Goal: Task Accomplishment & Management: Use online tool/utility

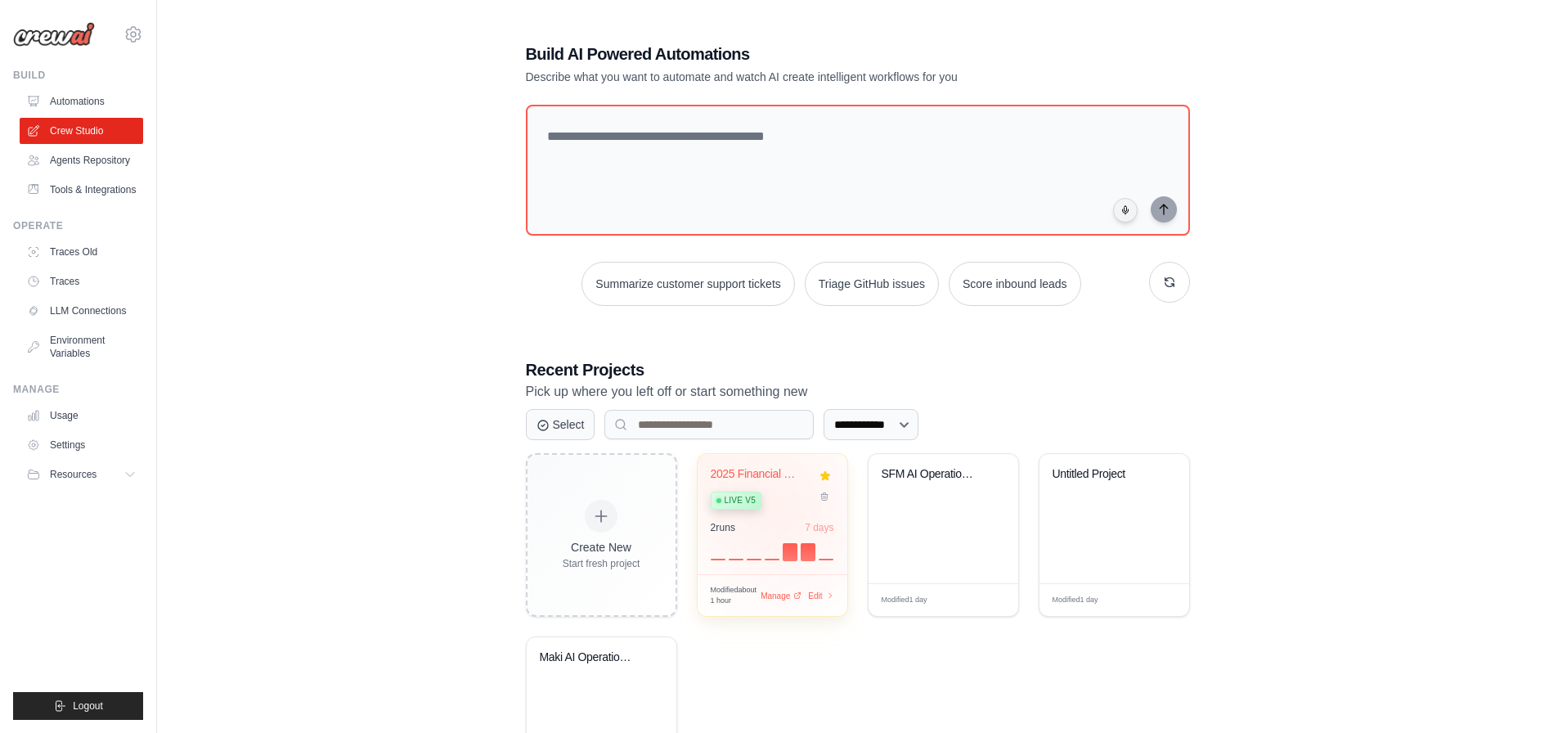
click at [776, 512] on div "2025 Financial Report Generator Live v5" at bounding box center [760, 492] width 99 height 50
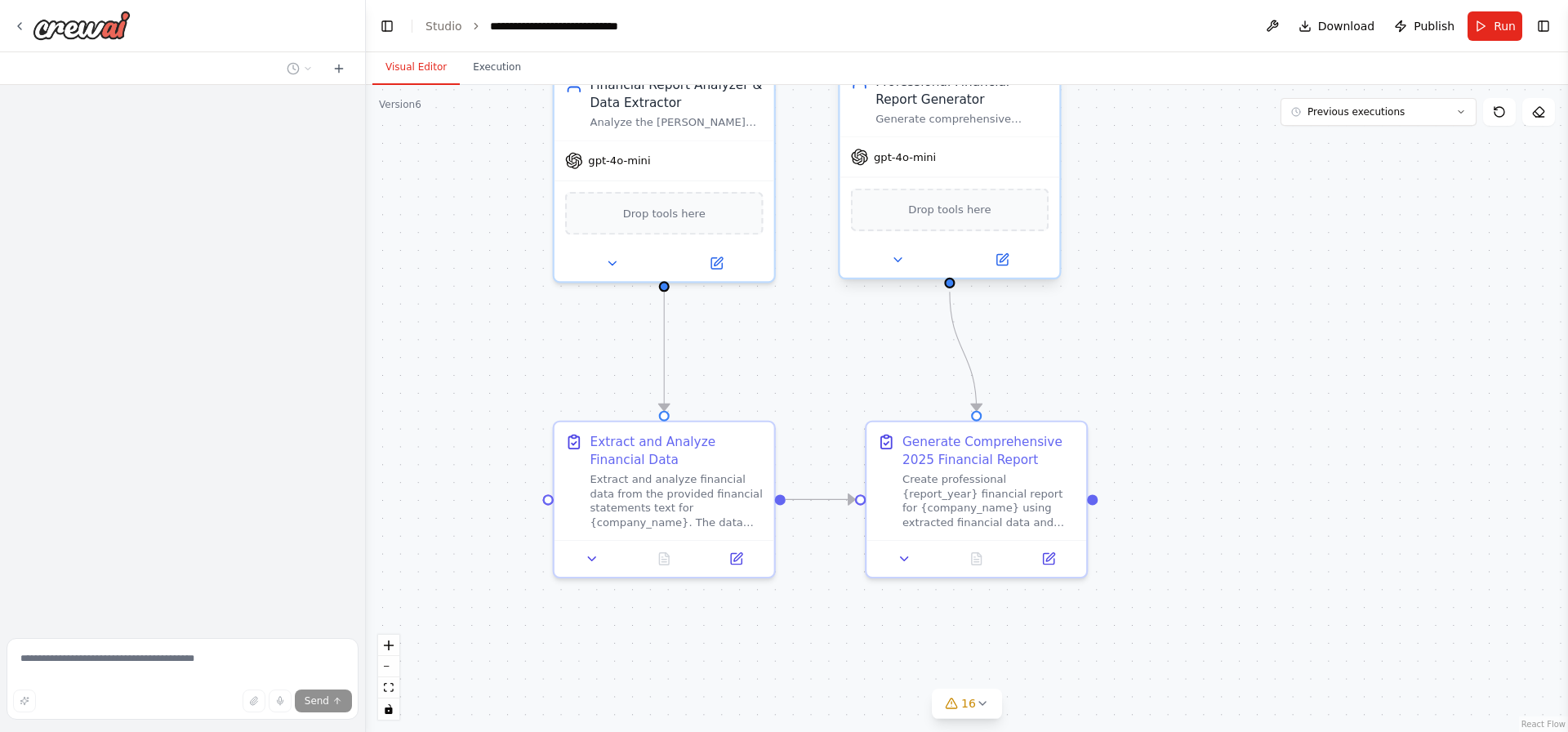
click at [1219, 386] on div ".deletable-edge-delete-btn { width: 20px; height: 20px; border: 0px solid #ffff…" at bounding box center [966, 408] width 1202 height 647
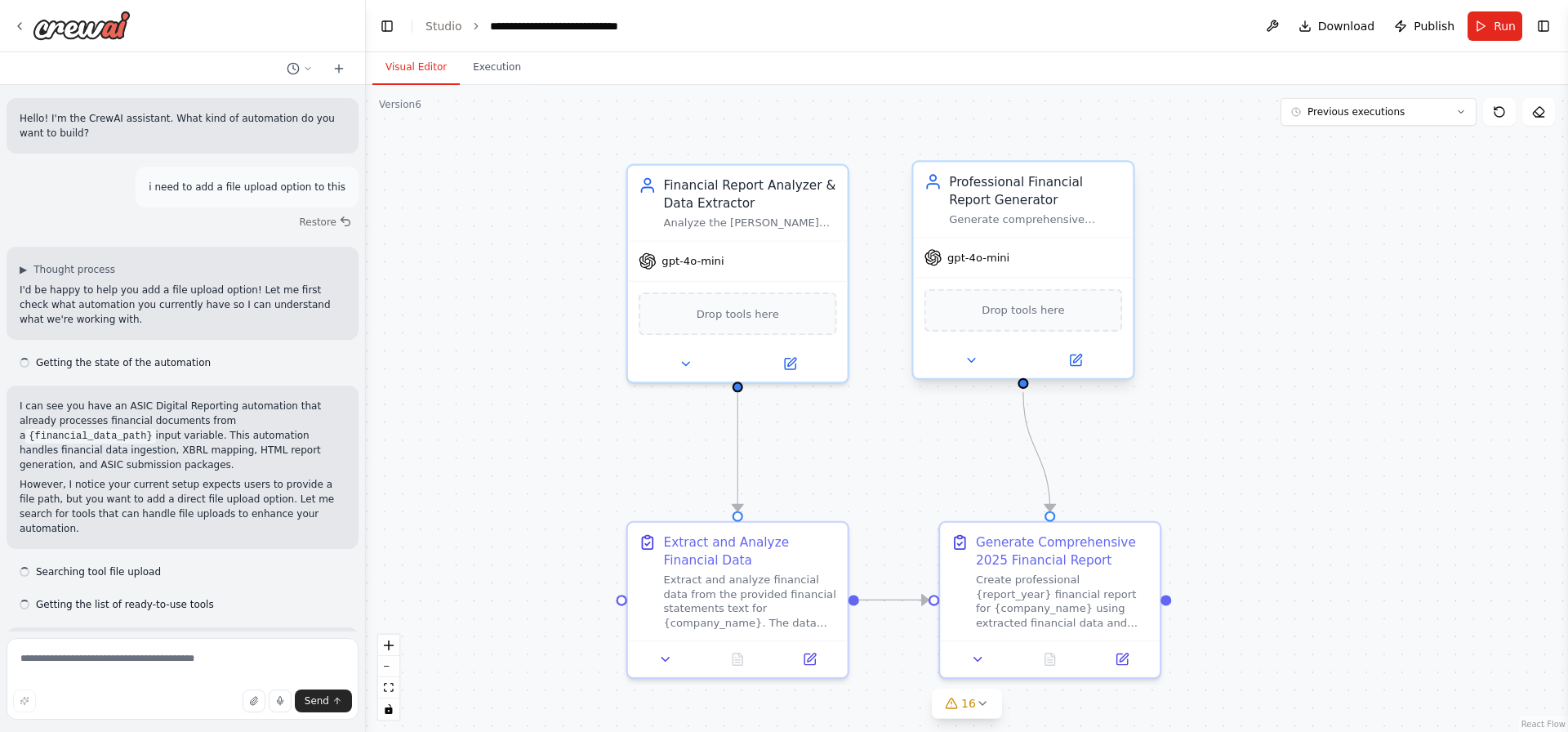
scroll to position [32556, 0]
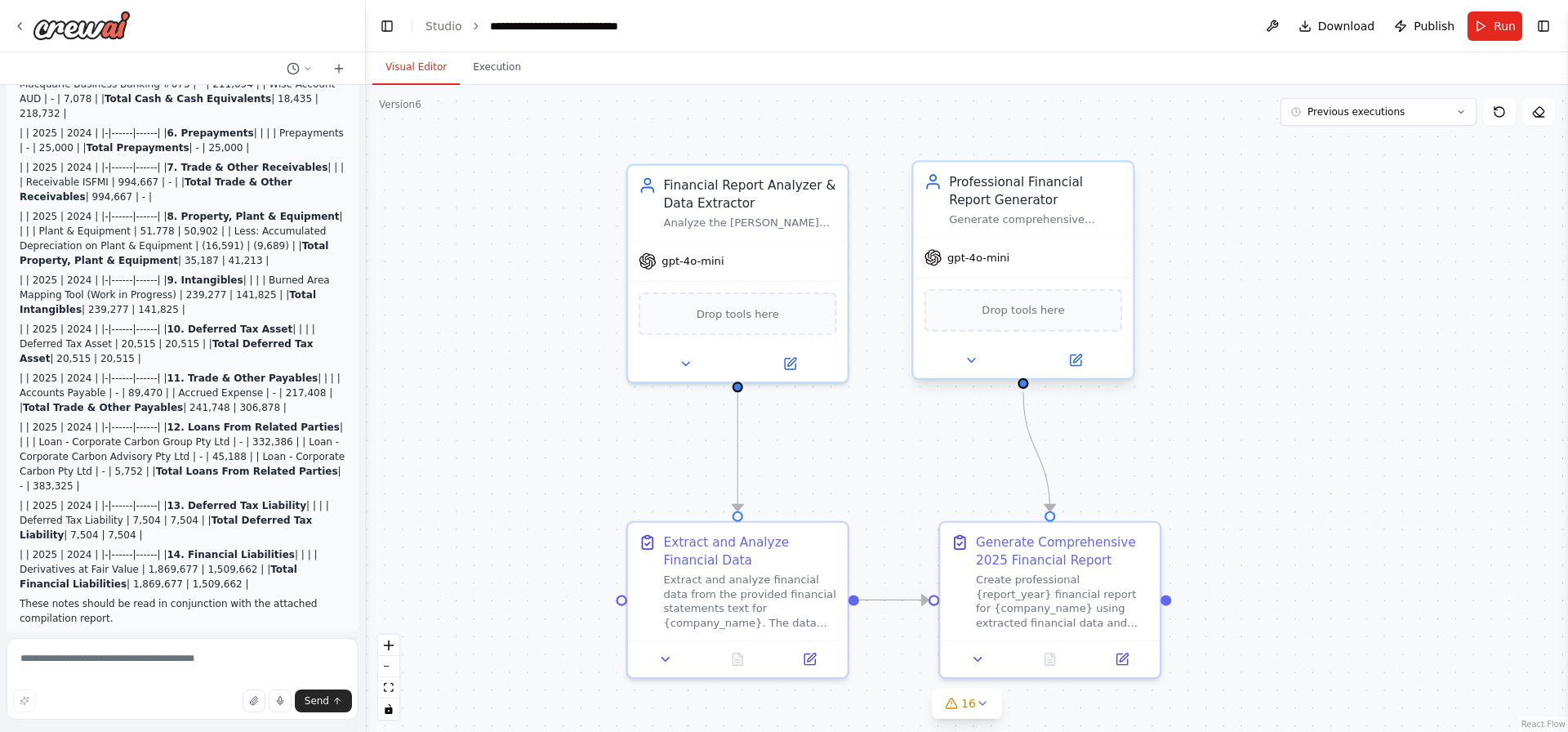
click at [1102, 333] on div "Drop tools here" at bounding box center [1023, 309] width 220 height 65
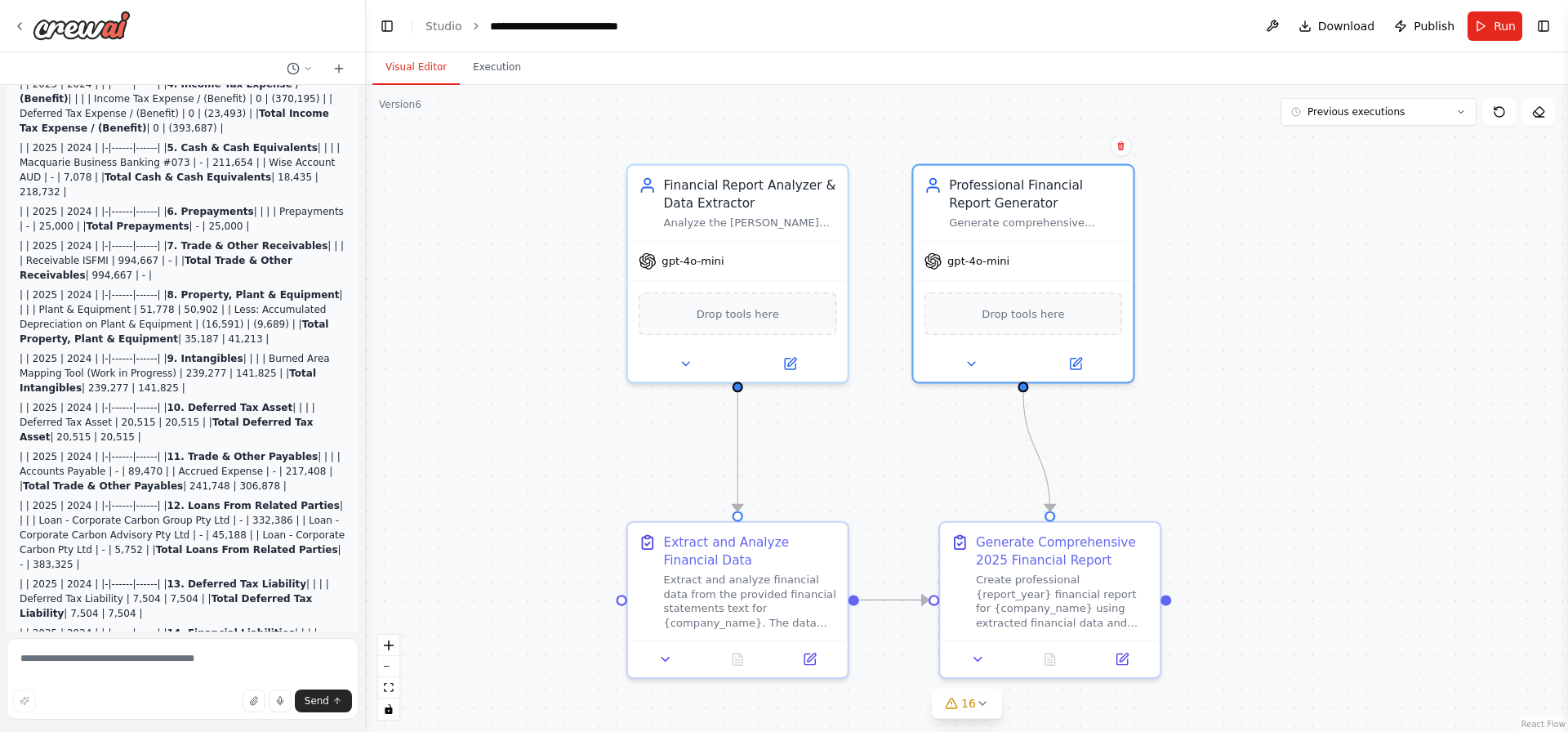
scroll to position [32581, 0]
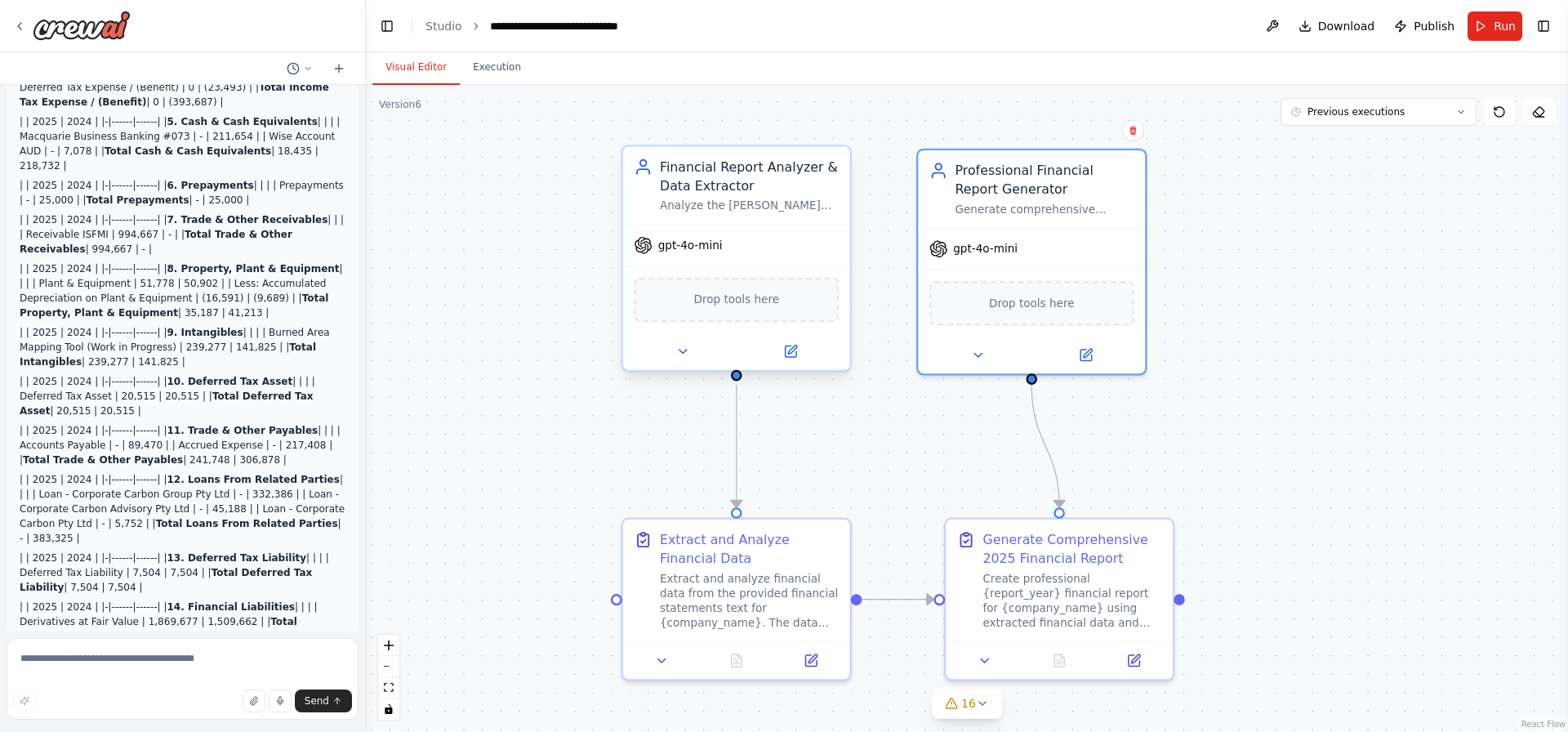
click at [730, 304] on span "Drop tools here" at bounding box center [737, 300] width 86 height 19
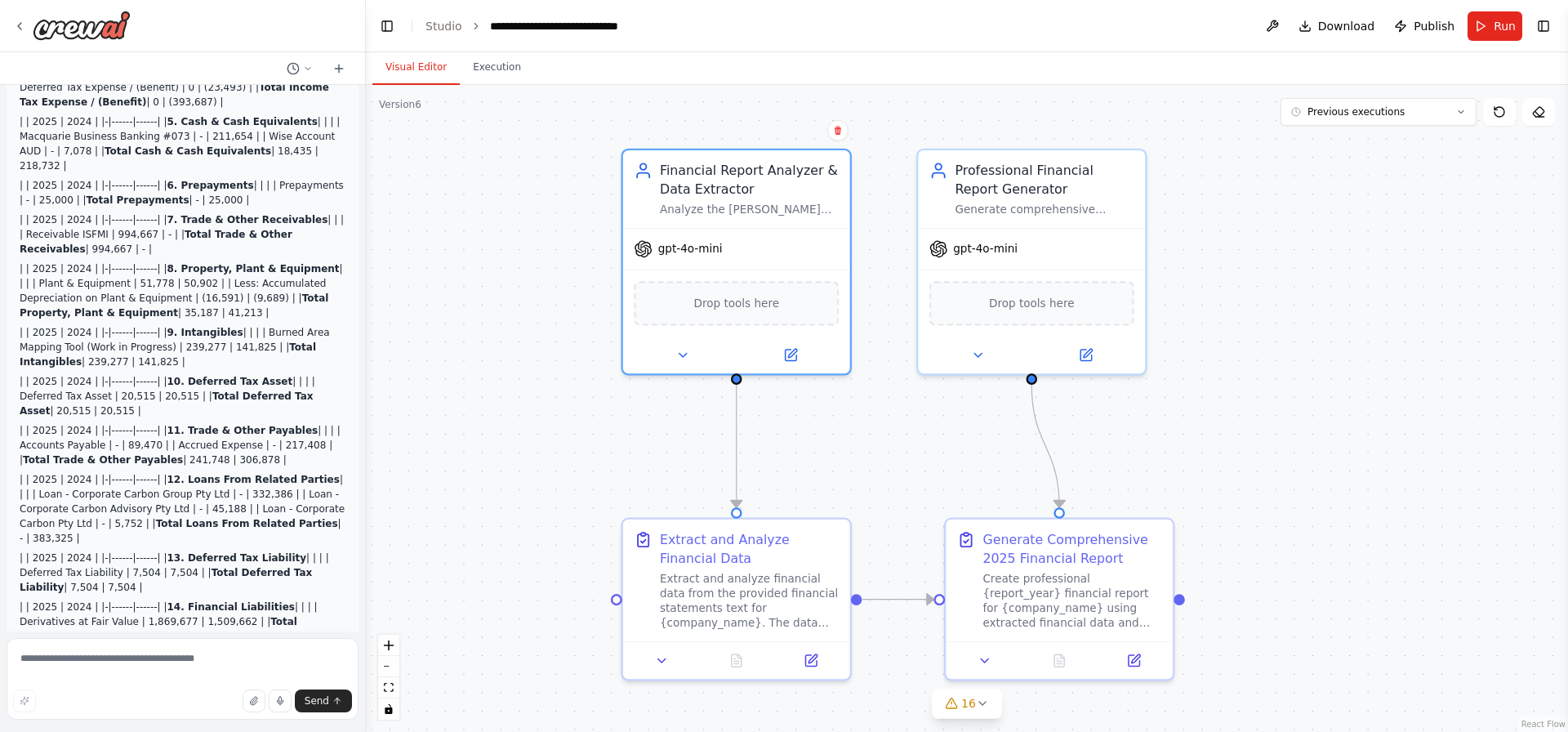
click at [791, 352] on icon at bounding box center [791, 350] width 9 height 9
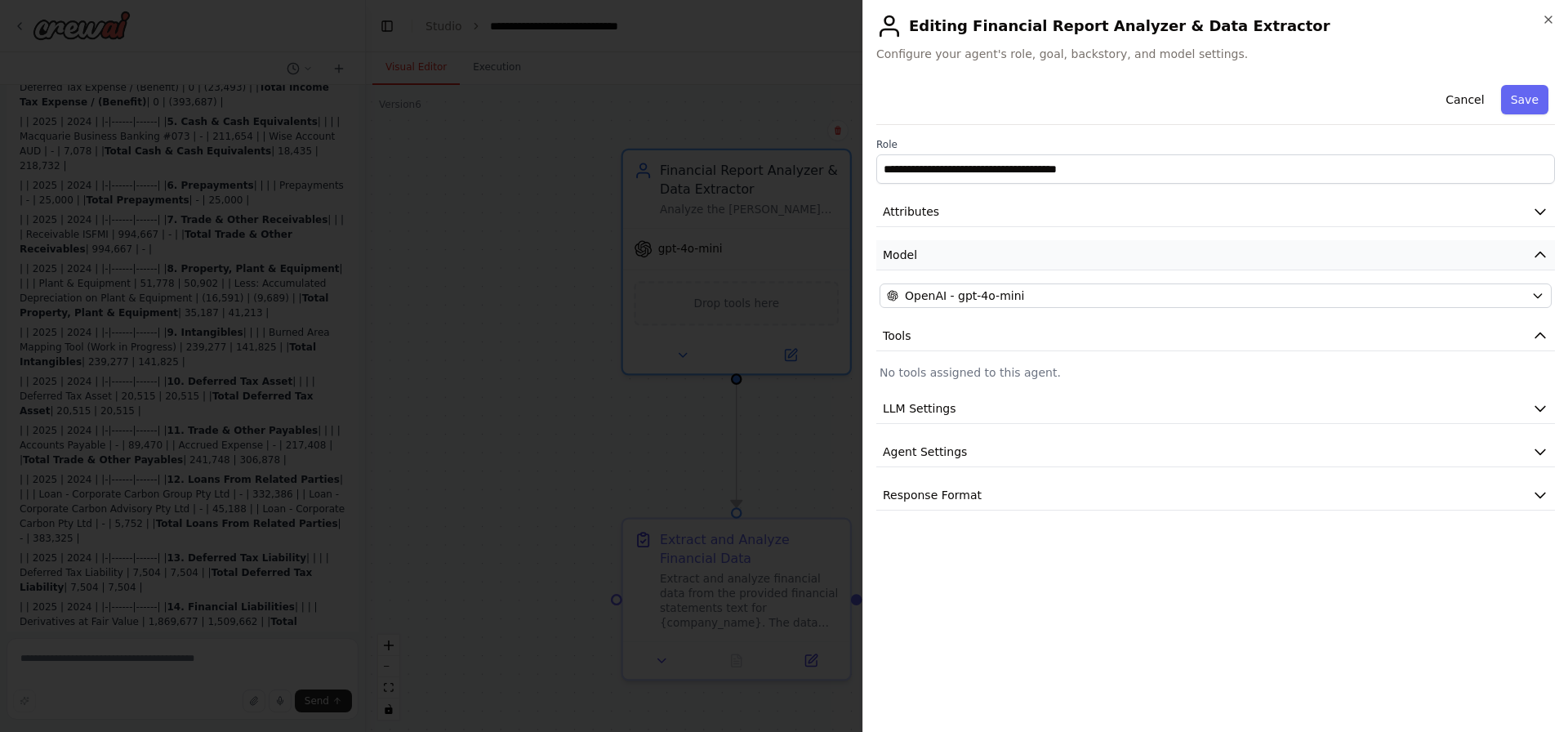
click at [1055, 243] on button "Model" at bounding box center [1216, 256] width 679 height 30
click at [1048, 253] on button "Model" at bounding box center [1216, 256] width 679 height 30
click at [1024, 328] on button "Tools" at bounding box center [1216, 337] width 679 height 30
click at [1031, 335] on button "Tools" at bounding box center [1216, 337] width 679 height 30
click at [1063, 386] on div "**********" at bounding box center [1216, 295] width 679 height 432
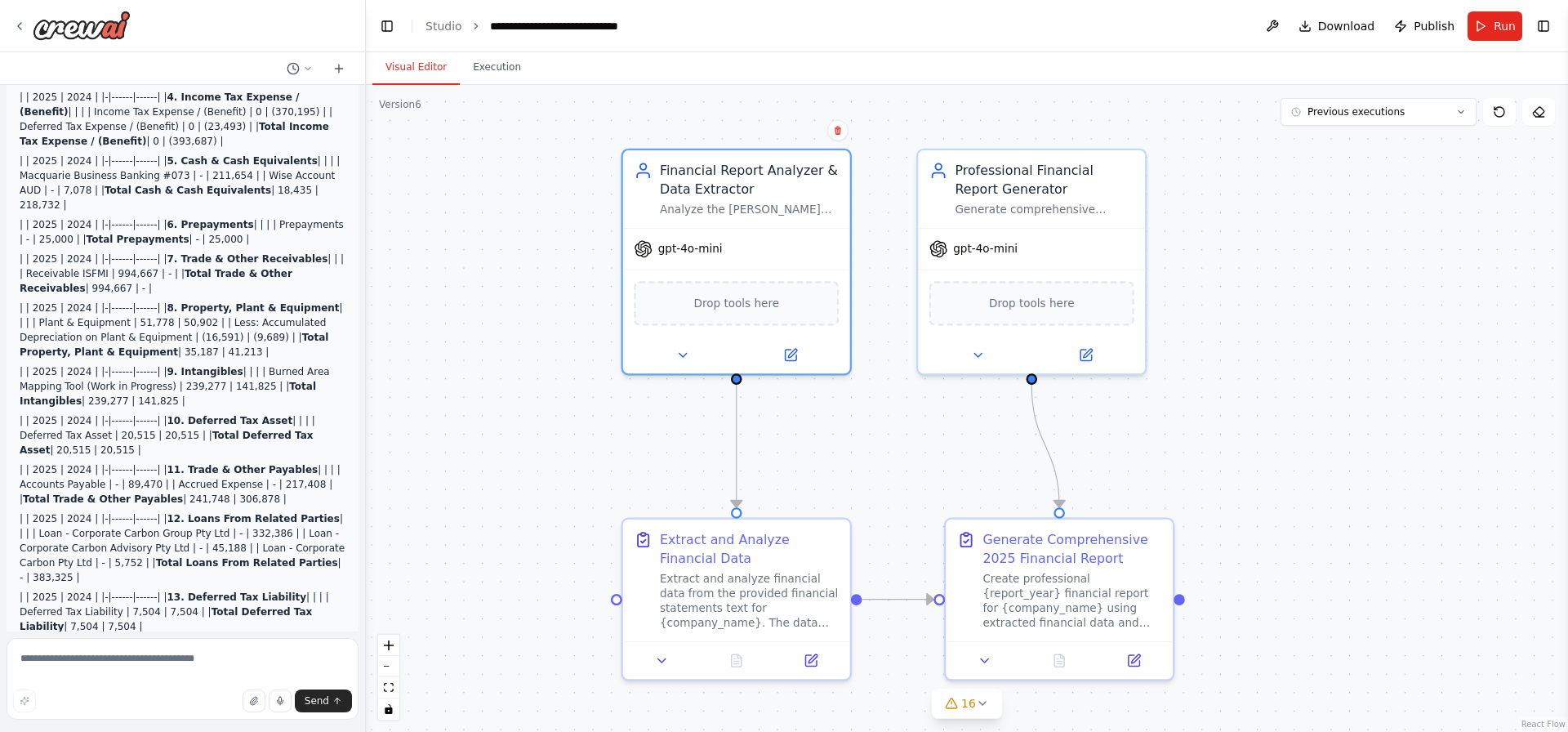
scroll to position [32471, 0]
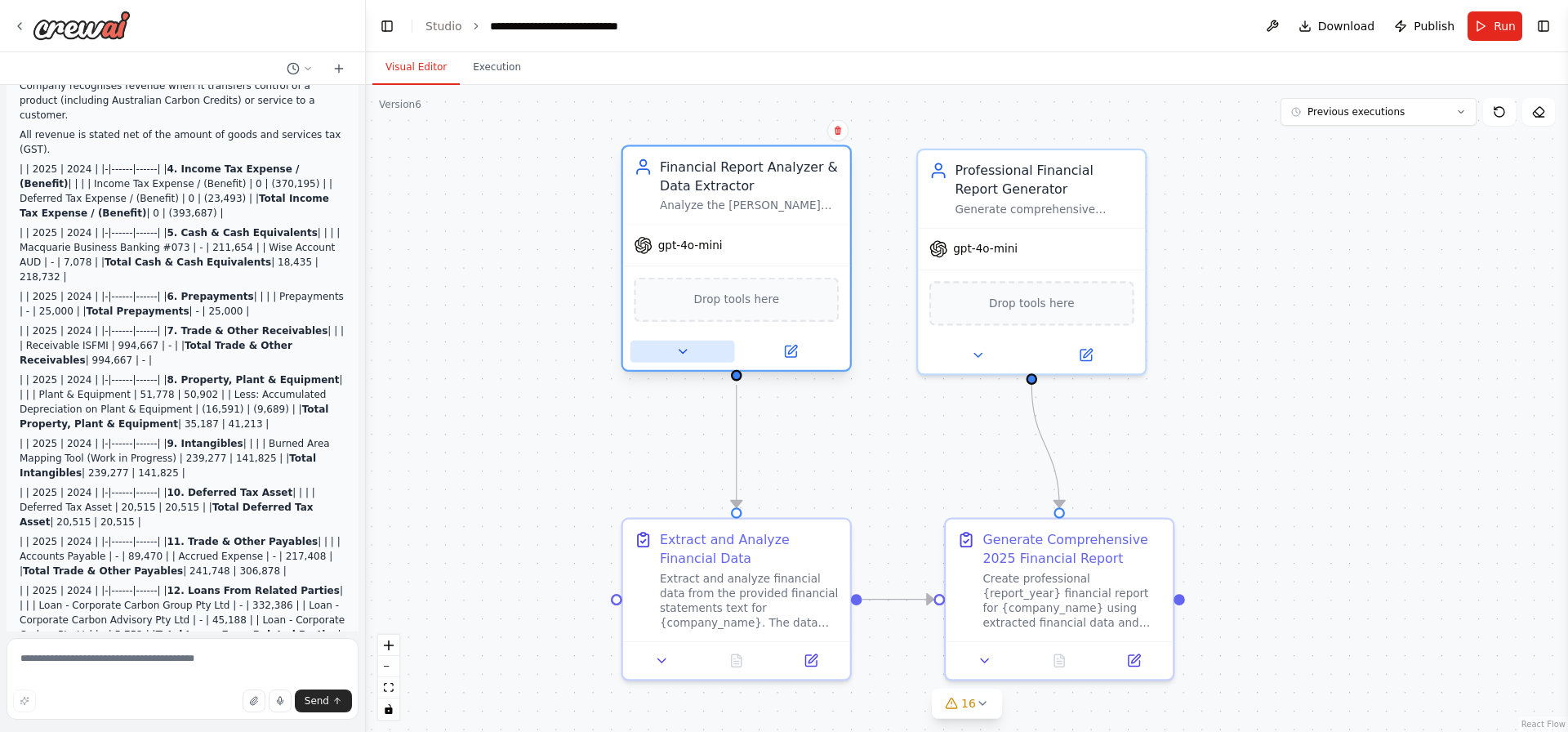
click at [697, 356] on button at bounding box center [683, 352] width 105 height 22
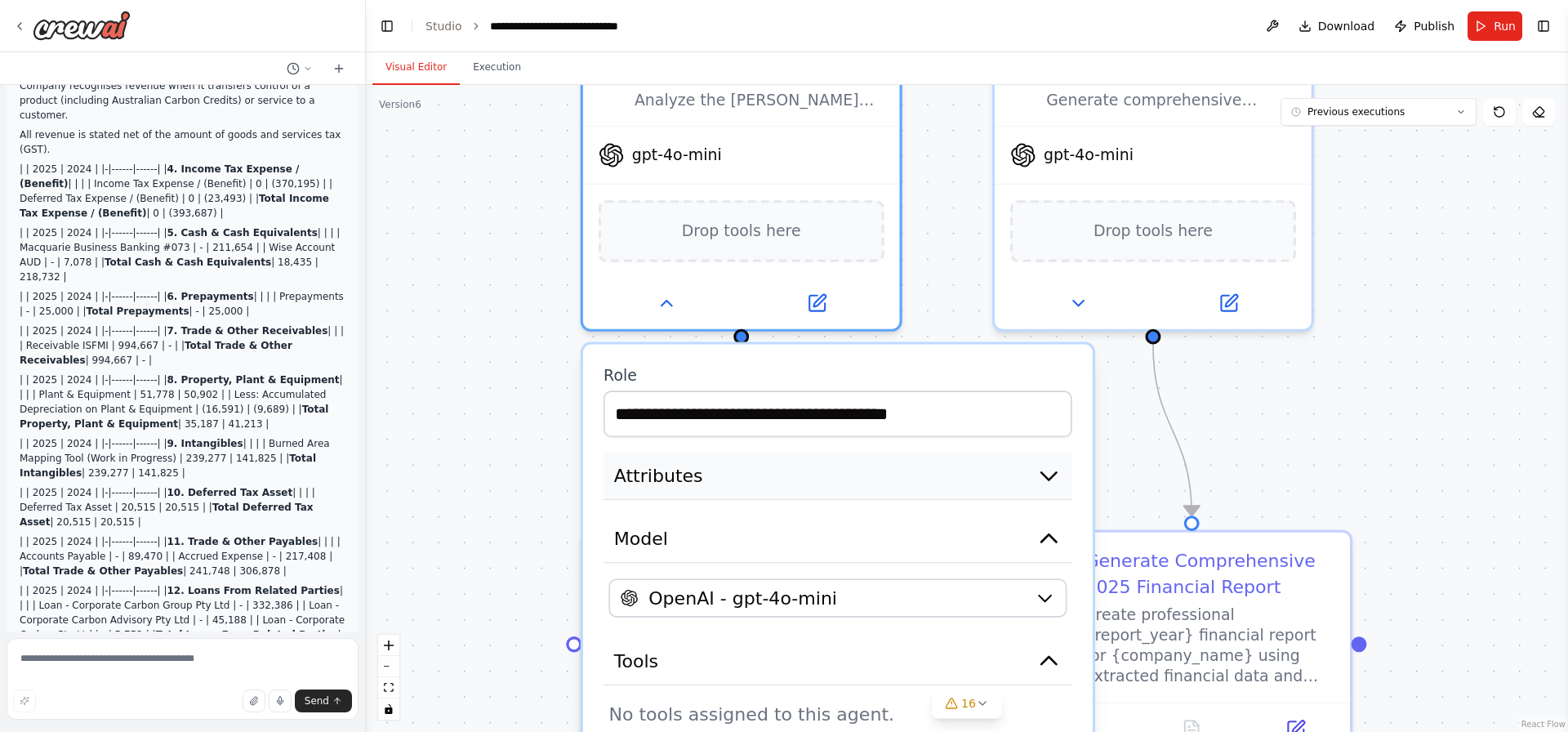
click at [761, 474] on button "Attributes" at bounding box center [838, 475] width 469 height 47
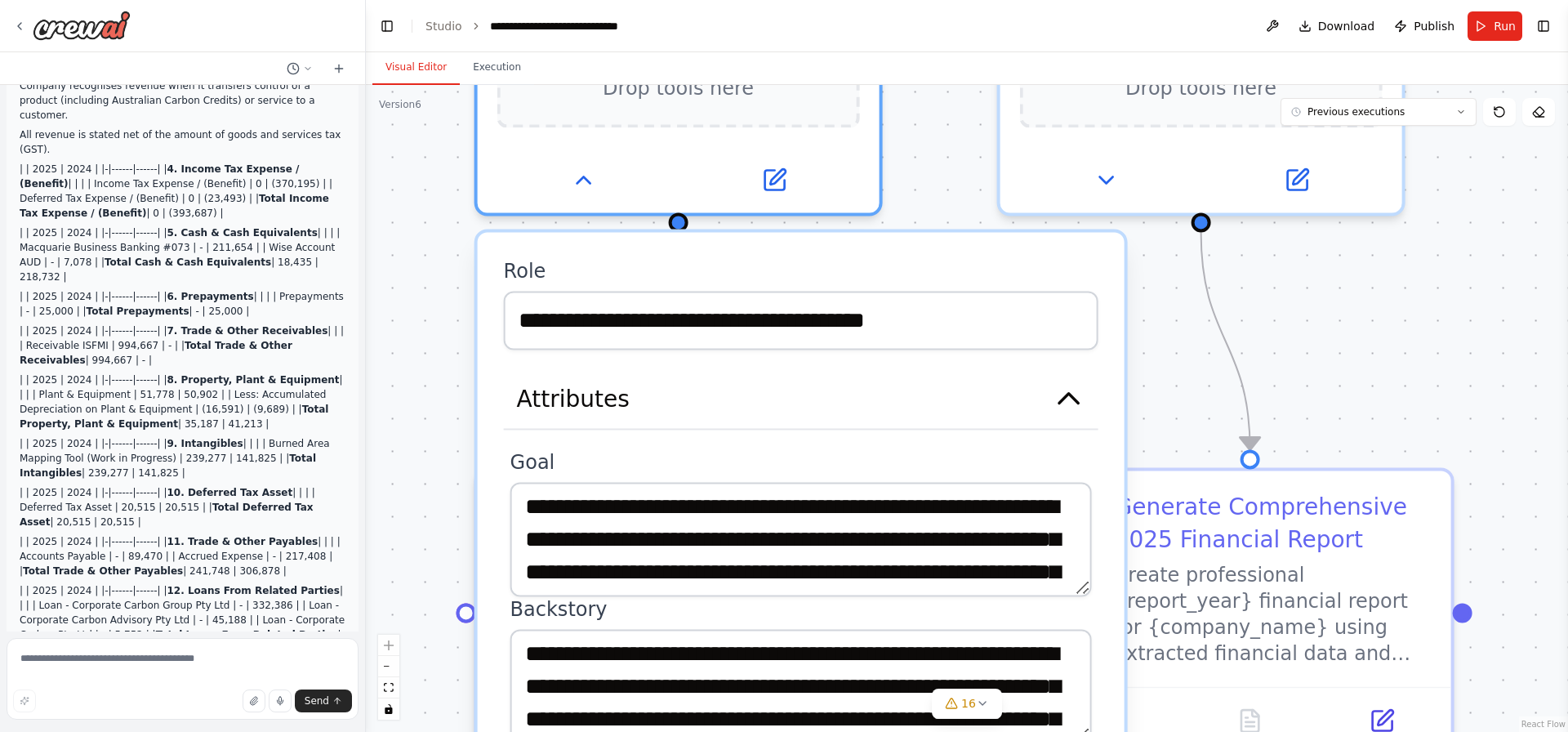
click at [1342, 322] on div ".deletable-edge-delete-btn { width: 20px; height: 20px; border: 0px solid #ffff…" at bounding box center [966, 408] width 1202 height 647
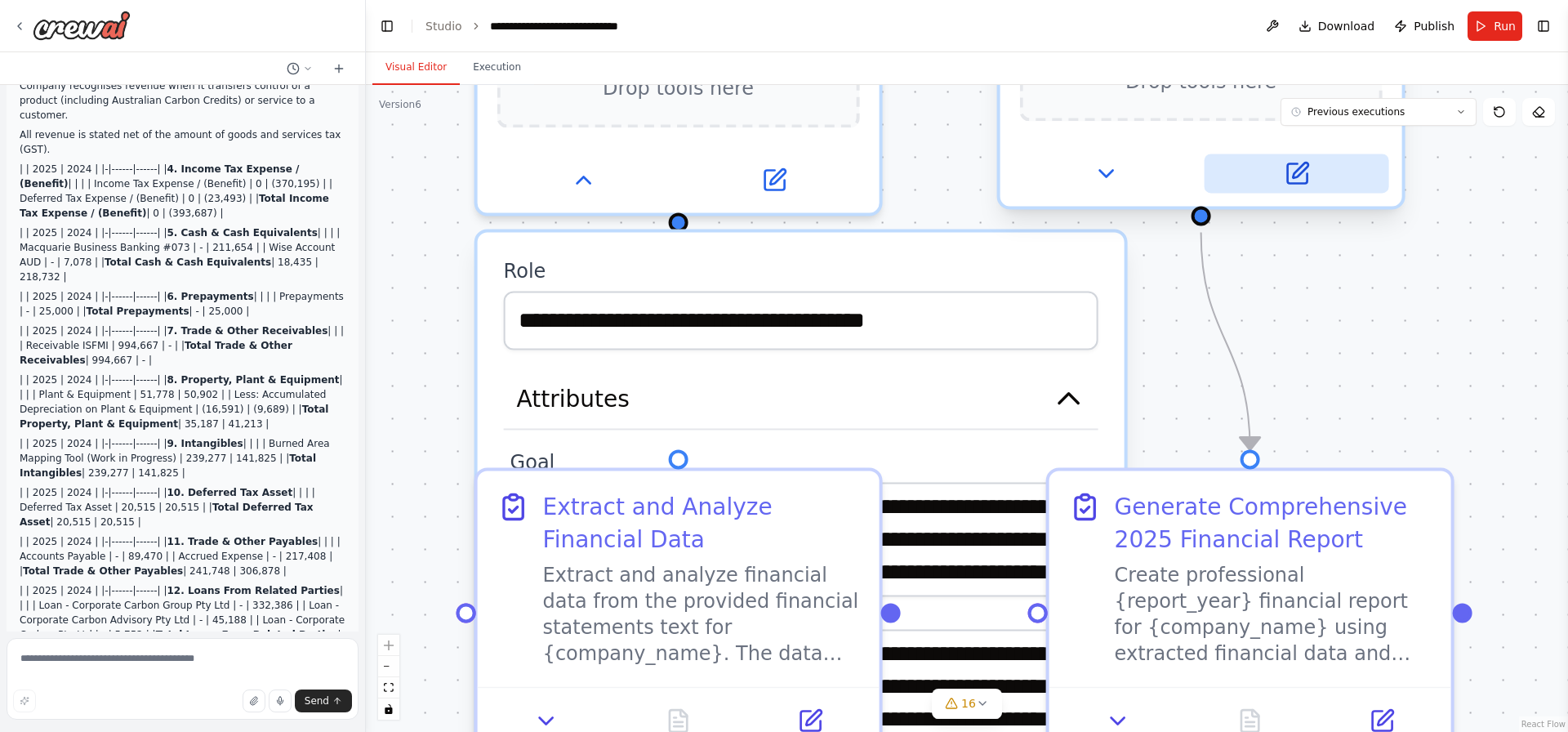
click at [1303, 196] on div at bounding box center [1201, 173] width 401 height 65
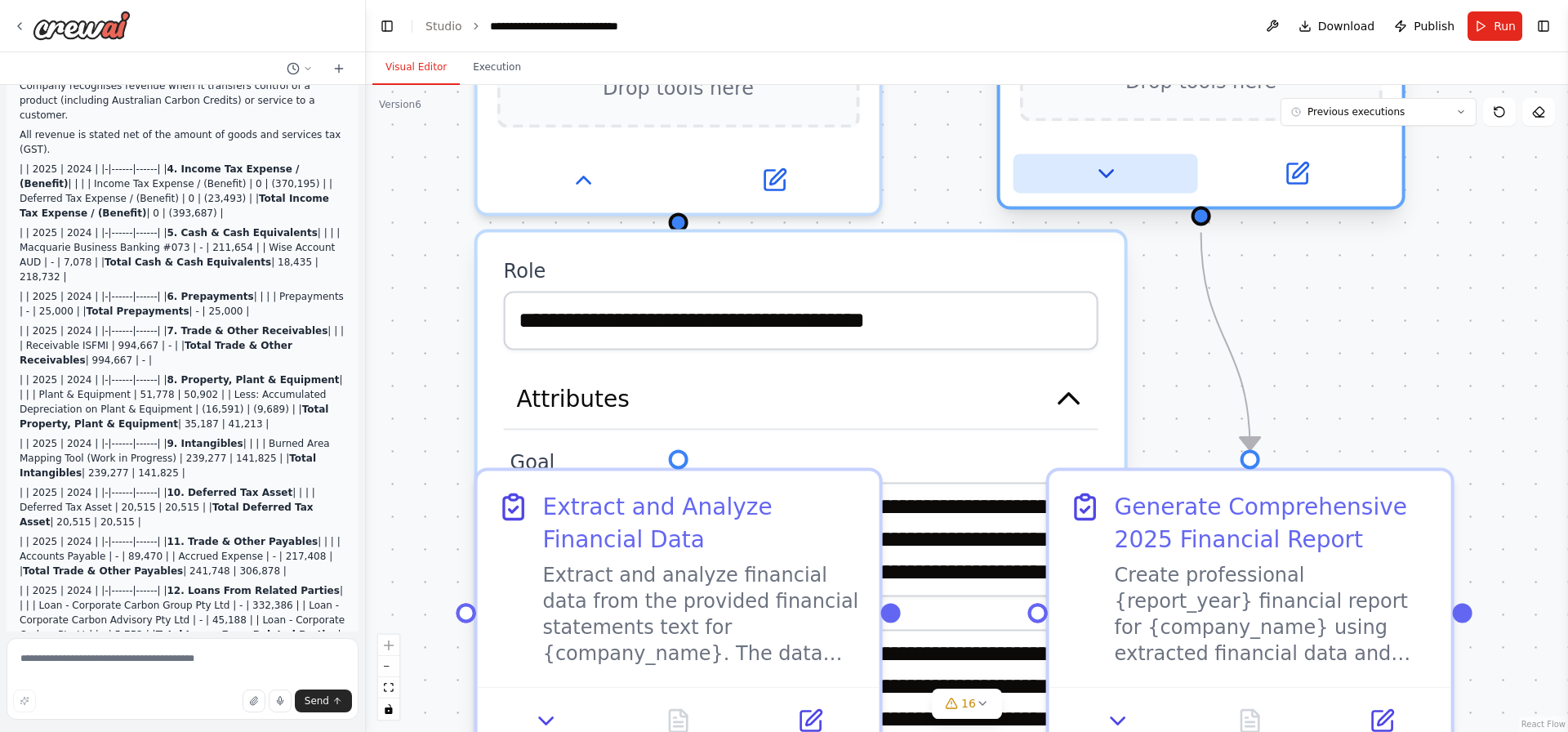
click at [1090, 171] on button at bounding box center [1105, 173] width 185 height 39
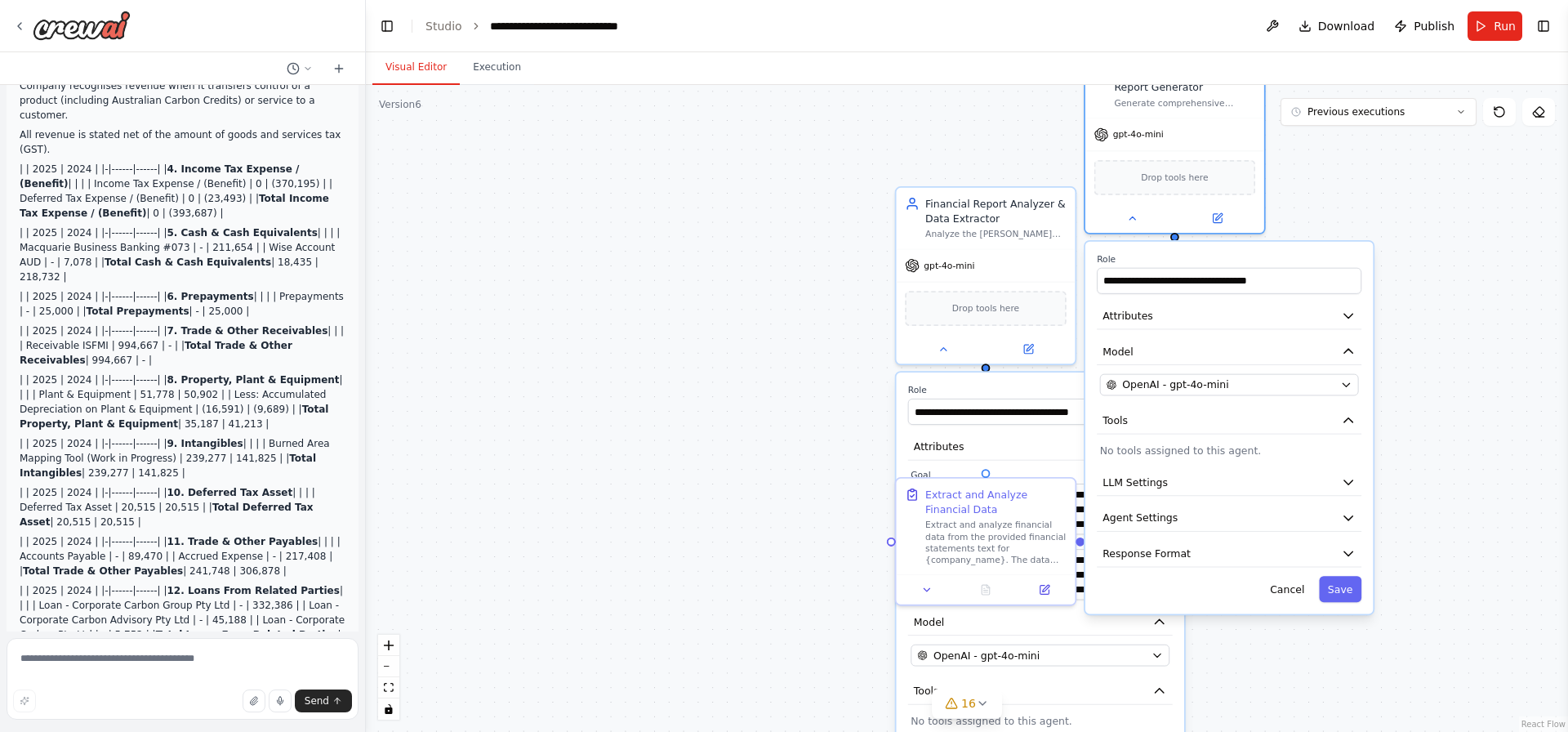
drag, startPoint x: 1263, startPoint y: 595, endPoint x: 1219, endPoint y: 470, distance: 132.5
click at [1219, 470] on div "**********" at bounding box center [1229, 427] width 287 height 372
click at [1214, 377] on span "OpenAI - gpt-4o-mini" at bounding box center [1175, 384] width 106 height 15
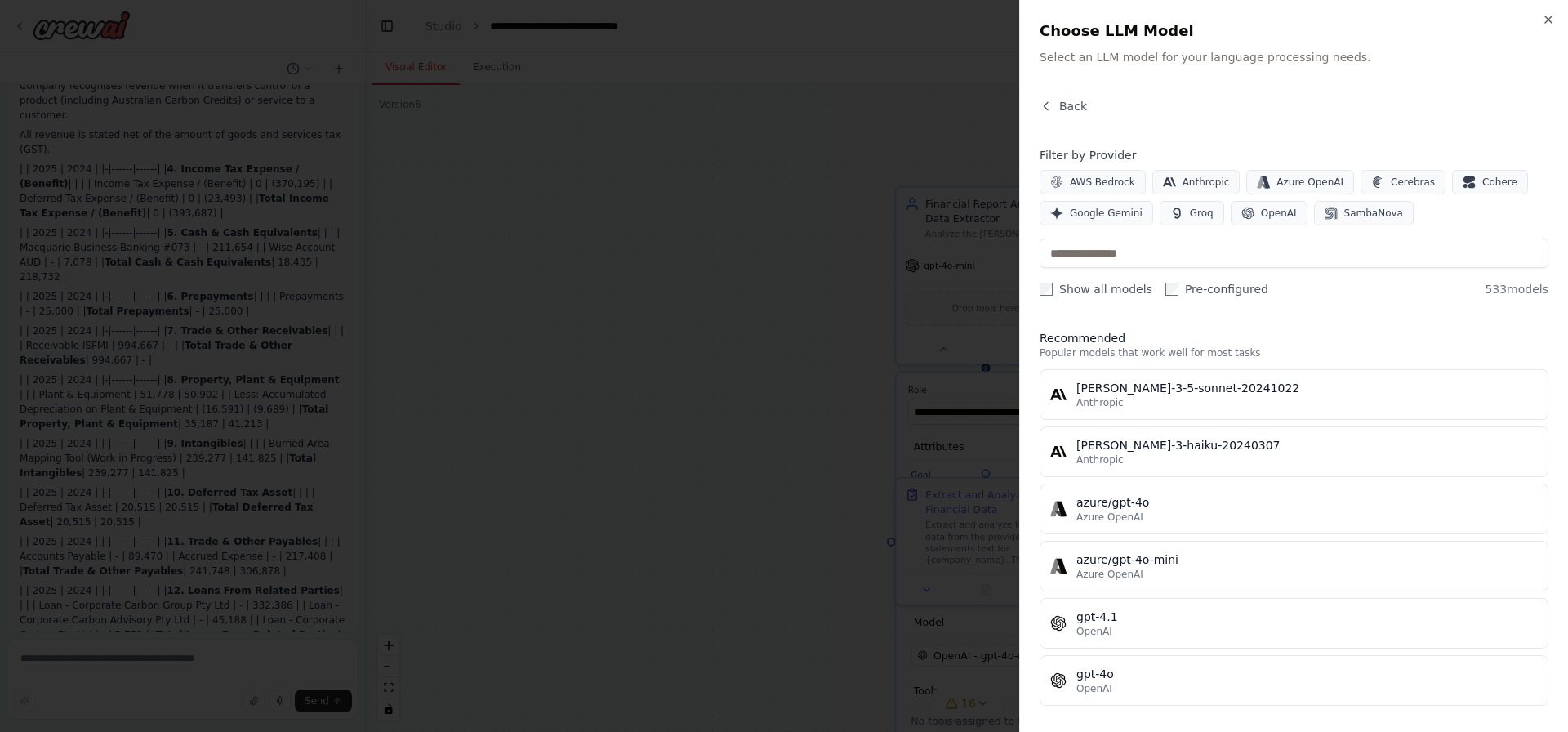
click at [839, 312] on div at bounding box center [784, 366] width 1568 height 732
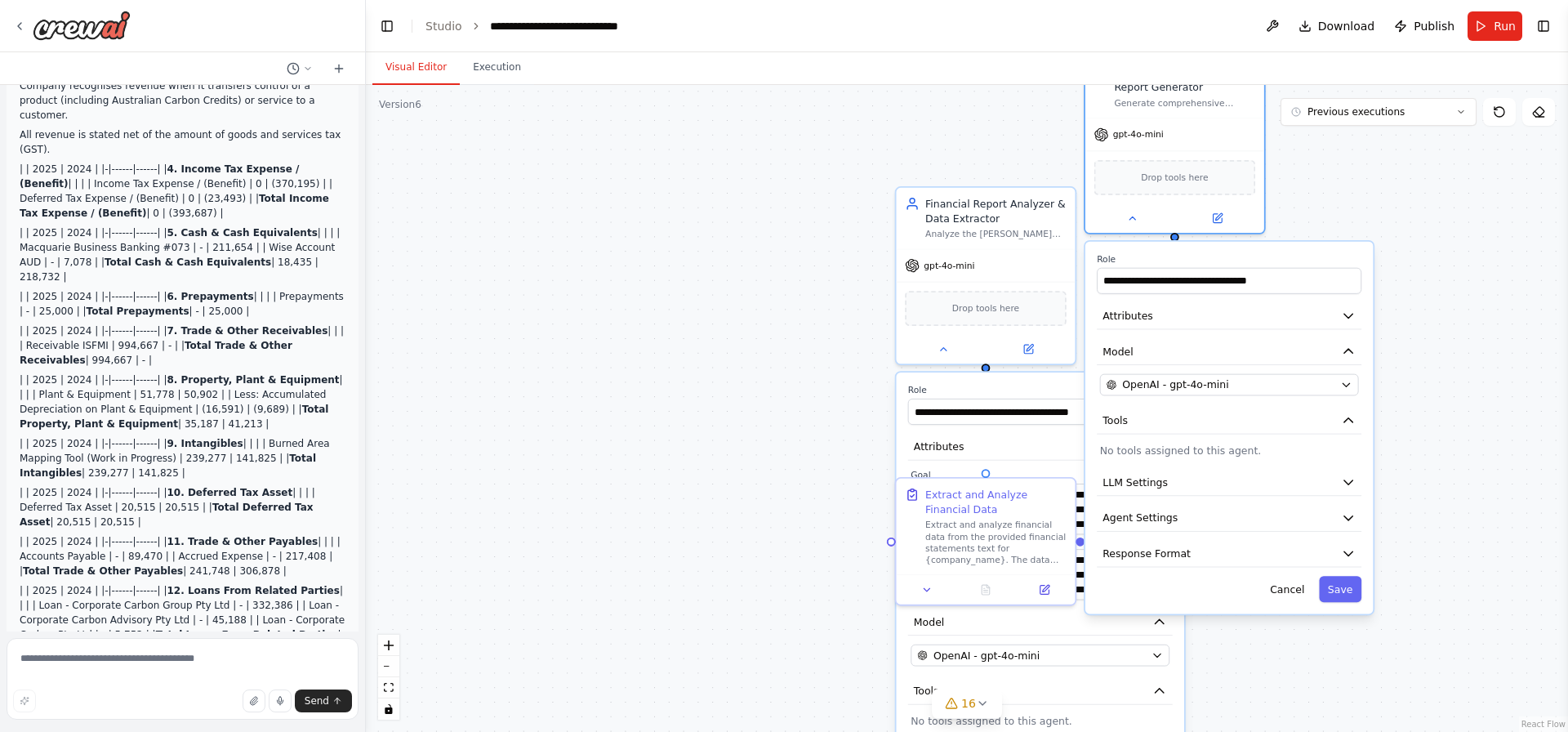
click at [1224, 568] on div "**********" at bounding box center [1229, 427] width 287 height 372
click at [1224, 550] on button "Response Format" at bounding box center [1229, 554] width 264 height 27
click at [1233, 521] on button "Agent Settings" at bounding box center [1229, 518] width 264 height 27
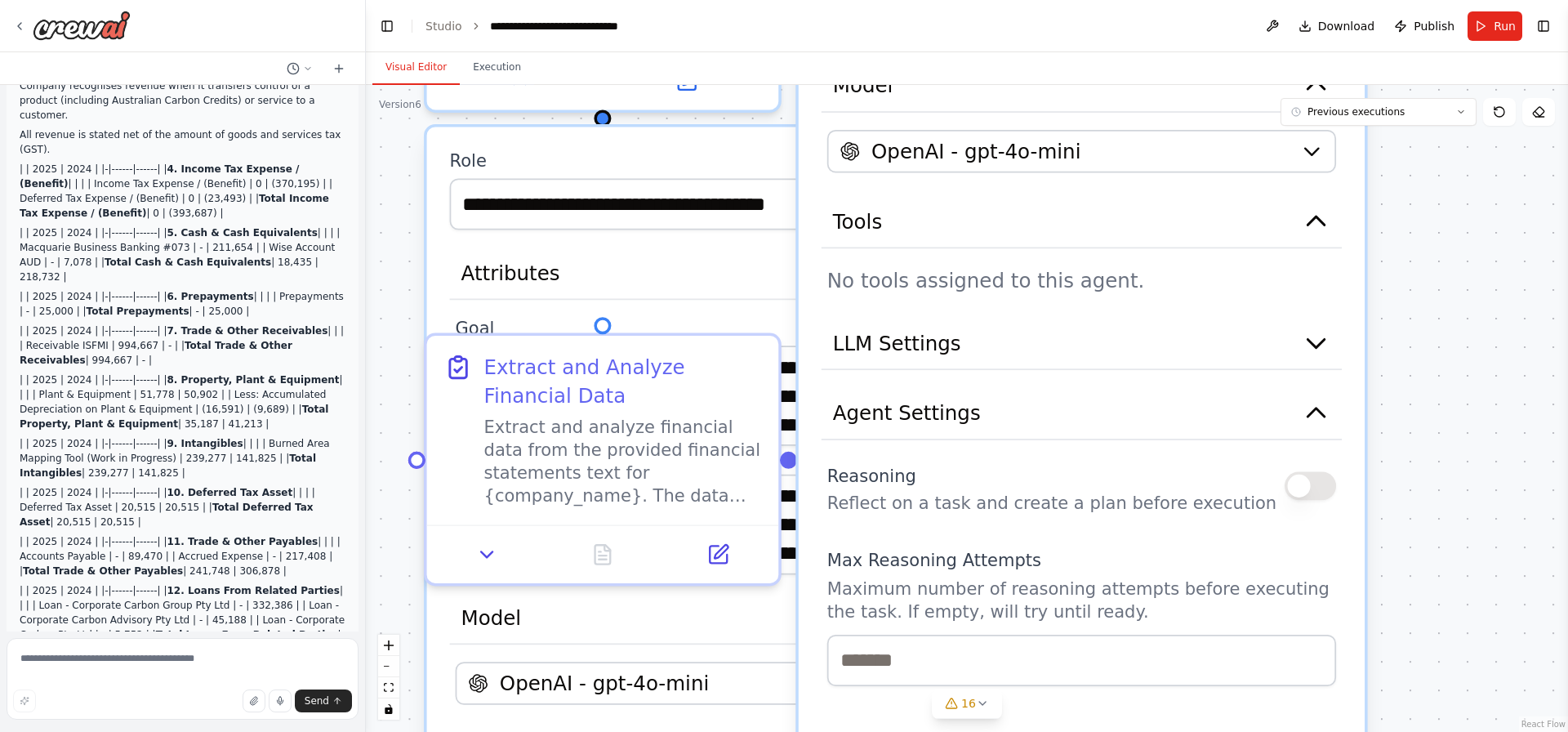
click at [1302, 494] on button "button" at bounding box center [1310, 485] width 52 height 29
click at [939, 348] on span "LLM Settings" at bounding box center [896, 343] width 128 height 29
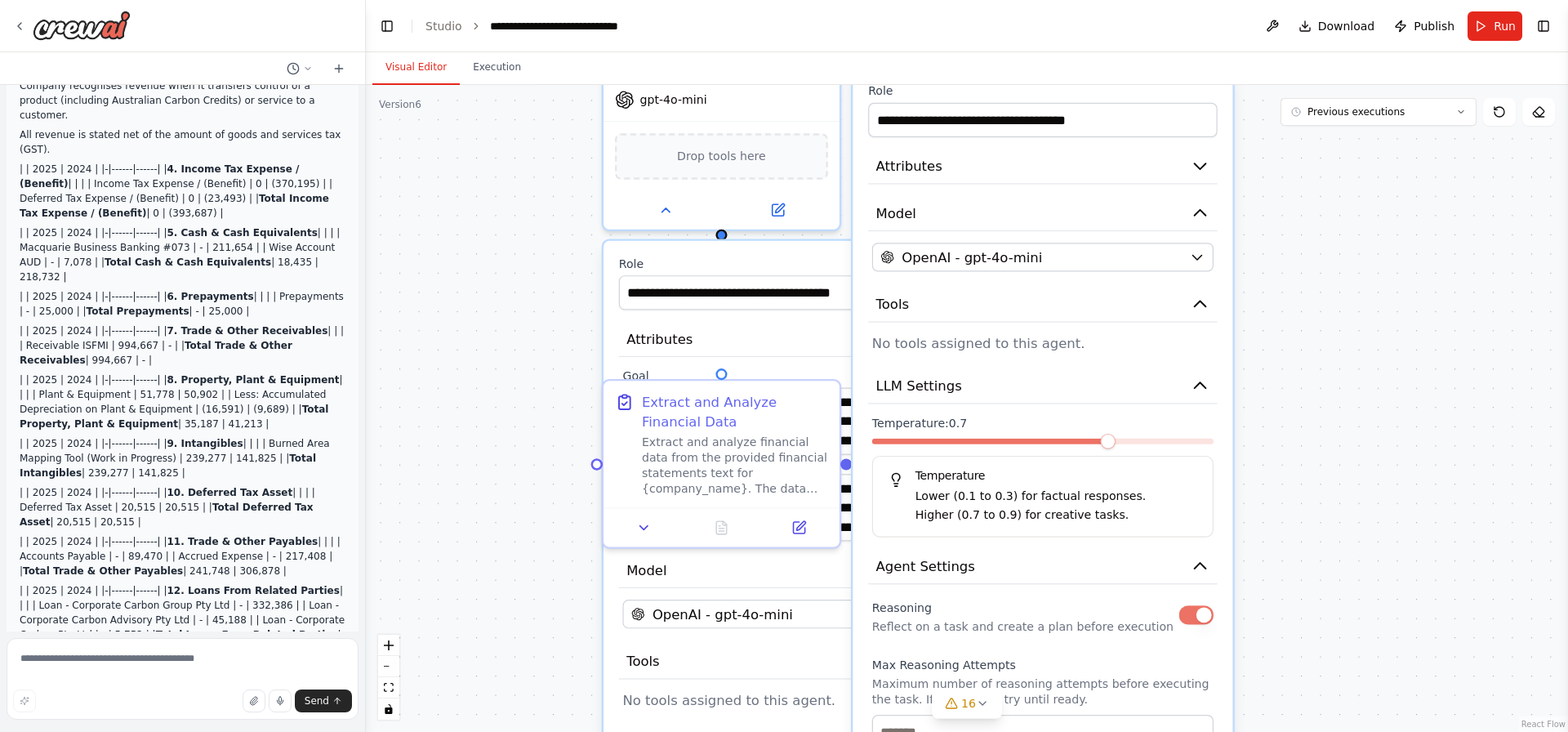
click at [952, 446] on div at bounding box center [1043, 444] width 341 height 13
click at [941, 450] on div at bounding box center [1043, 444] width 341 height 13
click at [1117, 446] on div at bounding box center [1043, 444] width 341 height 13
click at [970, 449] on span at bounding box center [978, 441] width 16 height 16
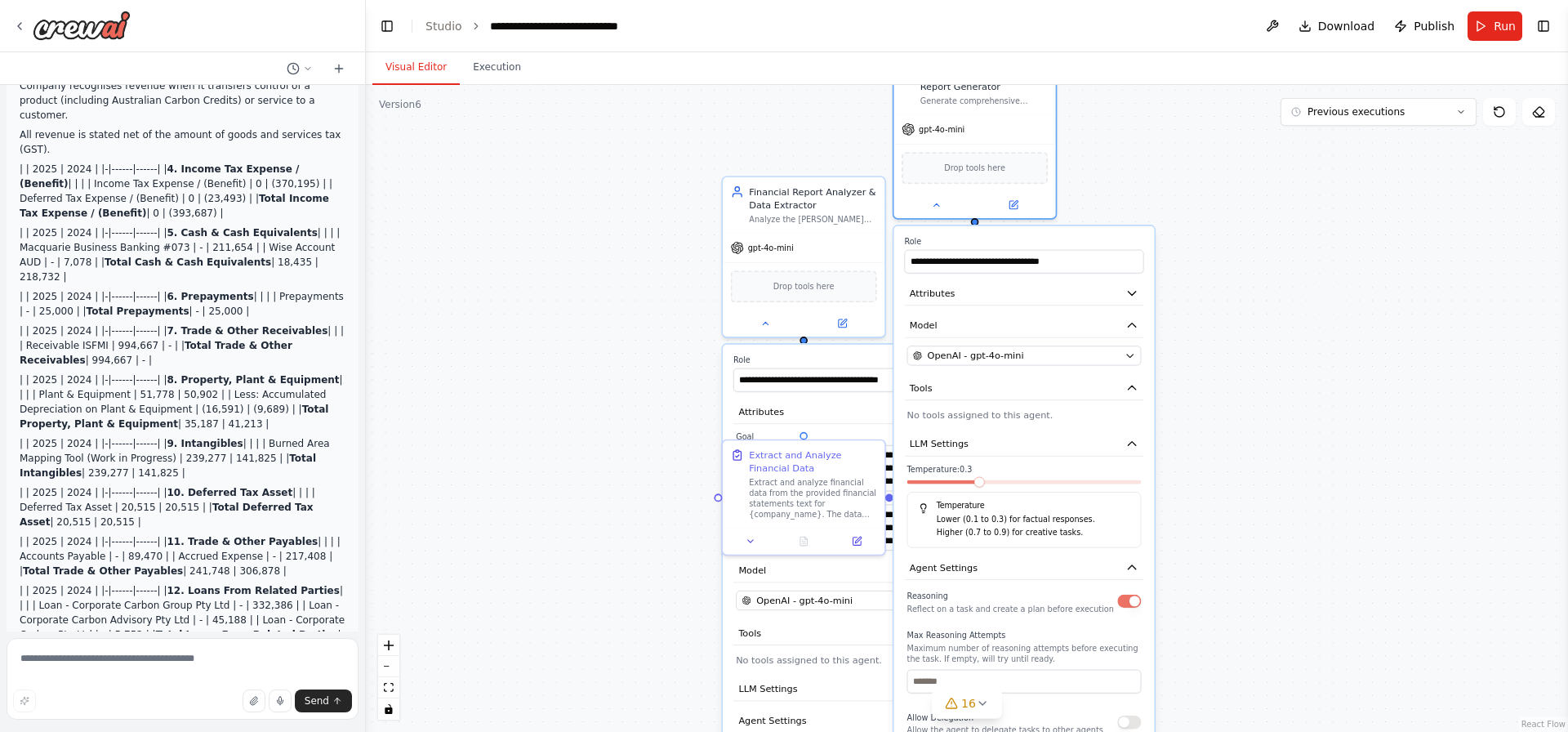
click at [819, 433] on label "Goal" at bounding box center [852, 437] width 235 height 11
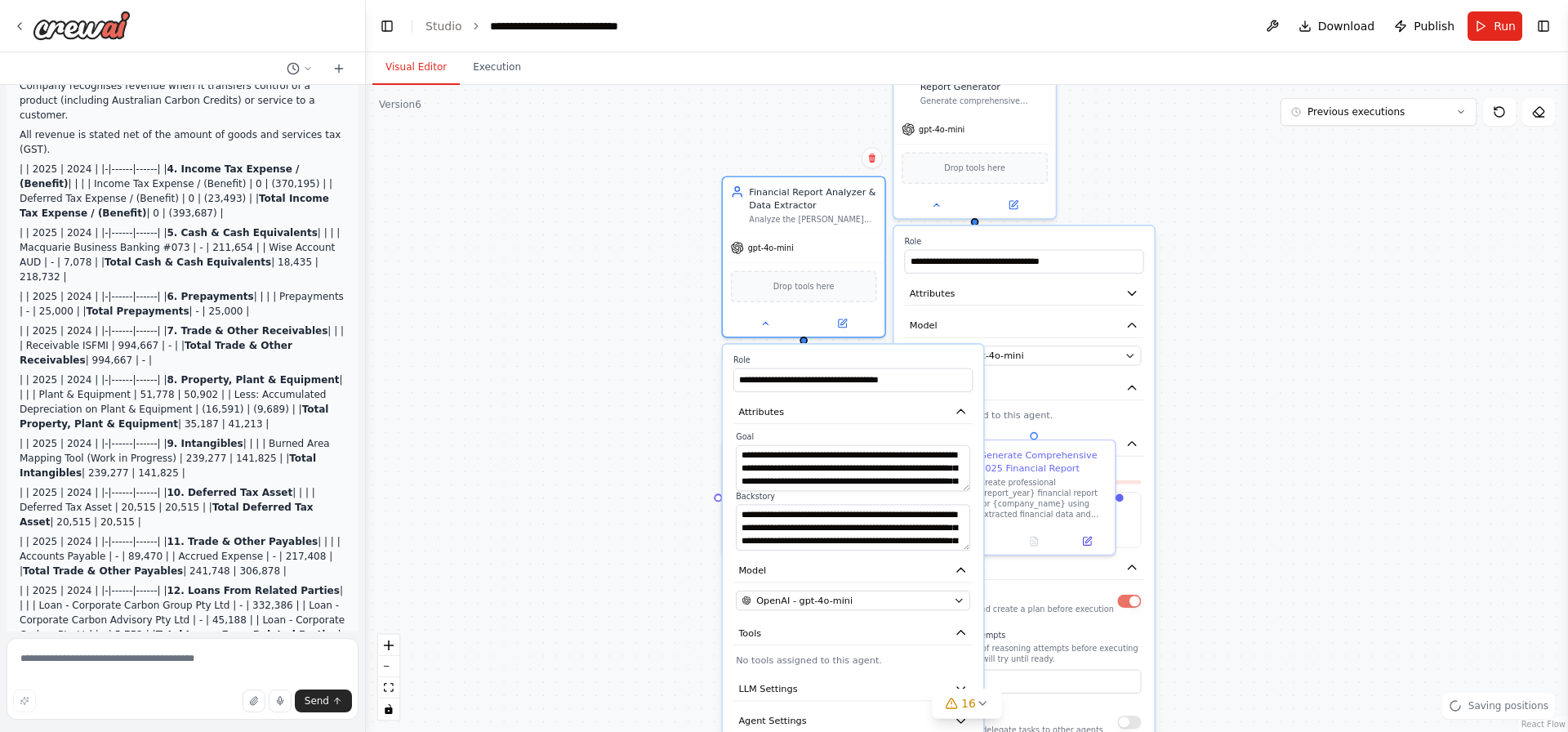
click at [914, 674] on div "**********" at bounding box center [852, 576] width 261 height 463
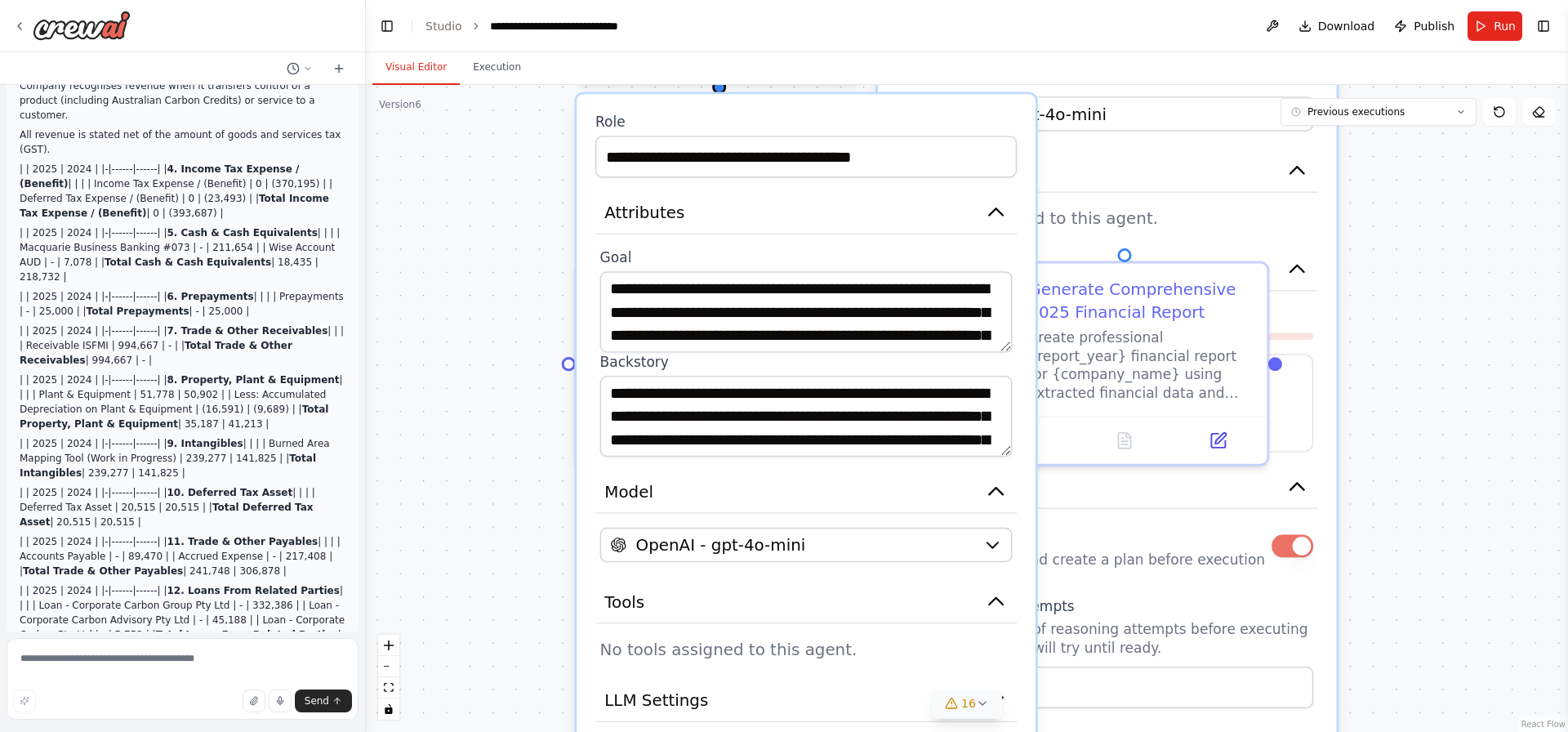
click at [981, 703] on icon at bounding box center [982, 703] width 13 height 13
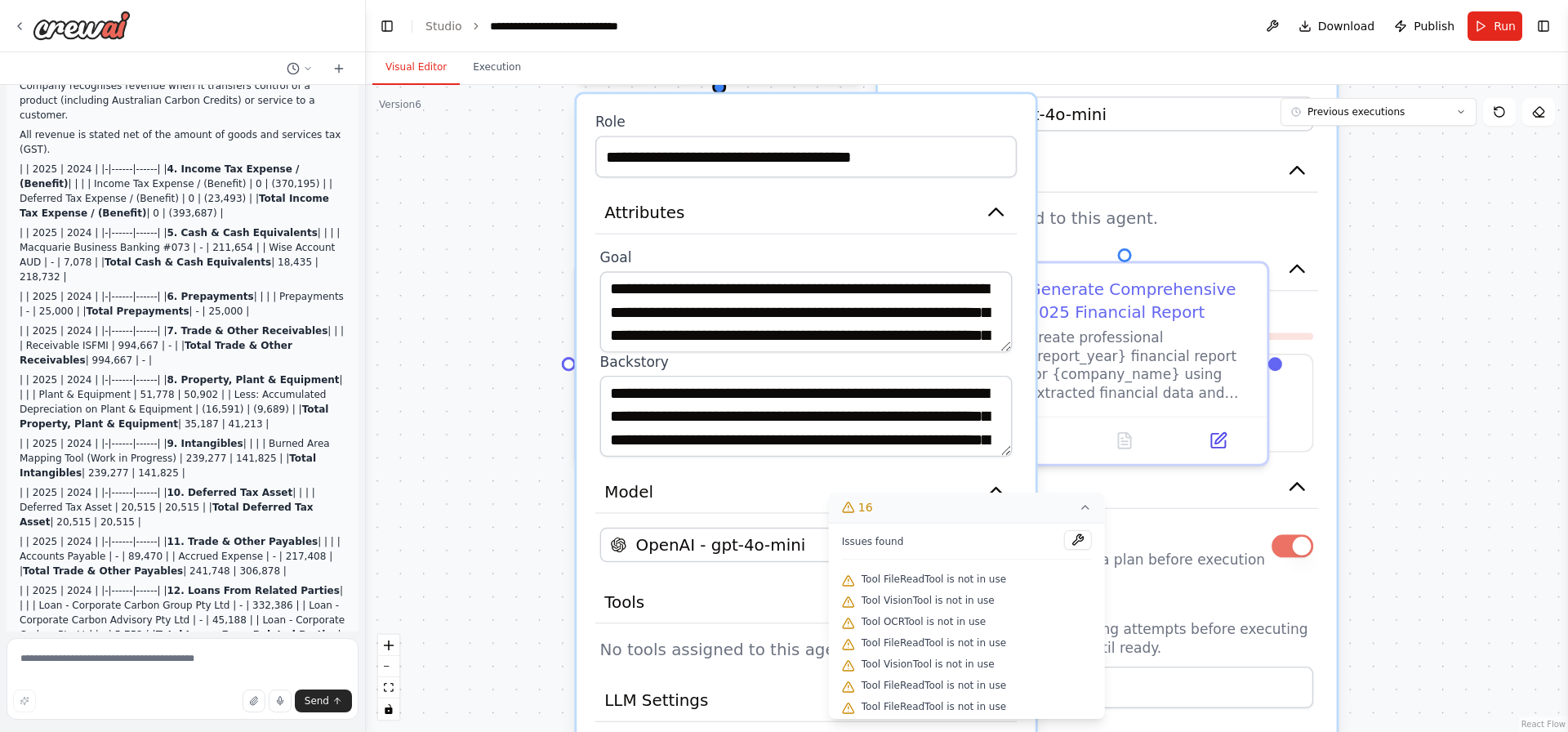
click at [784, 514] on div "**********" at bounding box center [806, 501] width 459 height 815
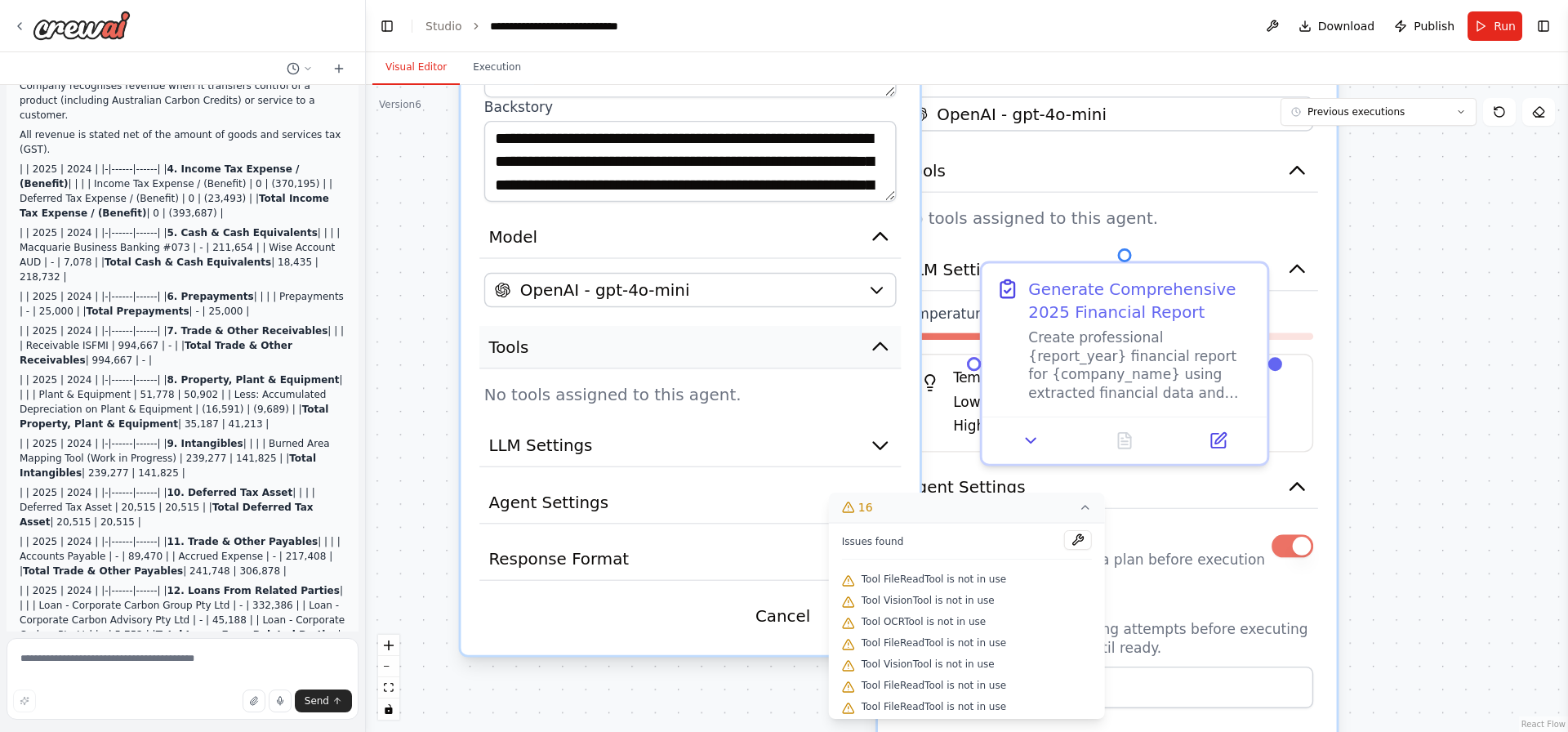
drag, startPoint x: 770, startPoint y: 604, endPoint x: 662, endPoint y: 325, distance: 299.2
click at [662, 326] on button "Tools" at bounding box center [690, 347] width 421 height 43
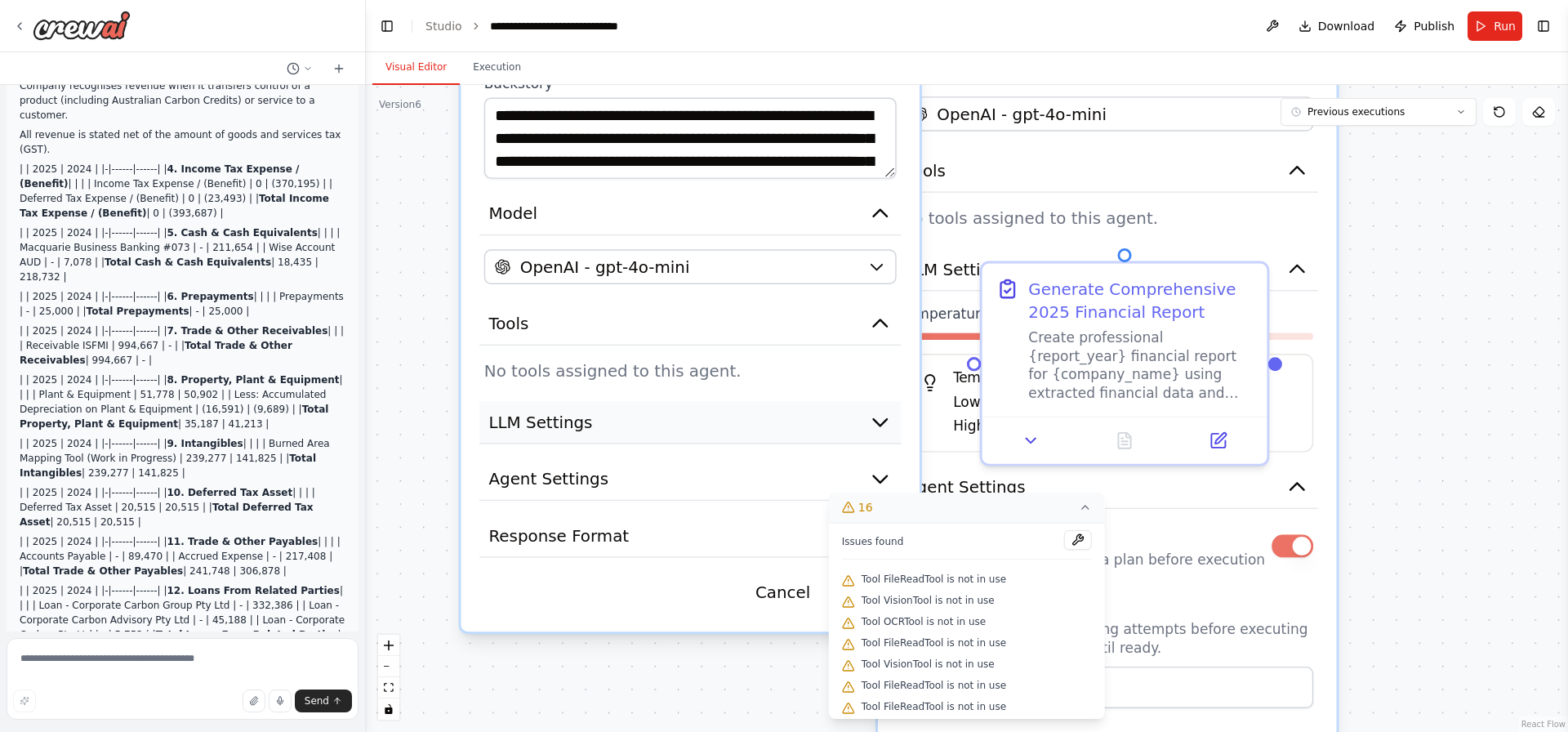
click at [770, 441] on button "LLM Settings" at bounding box center [690, 422] width 421 height 43
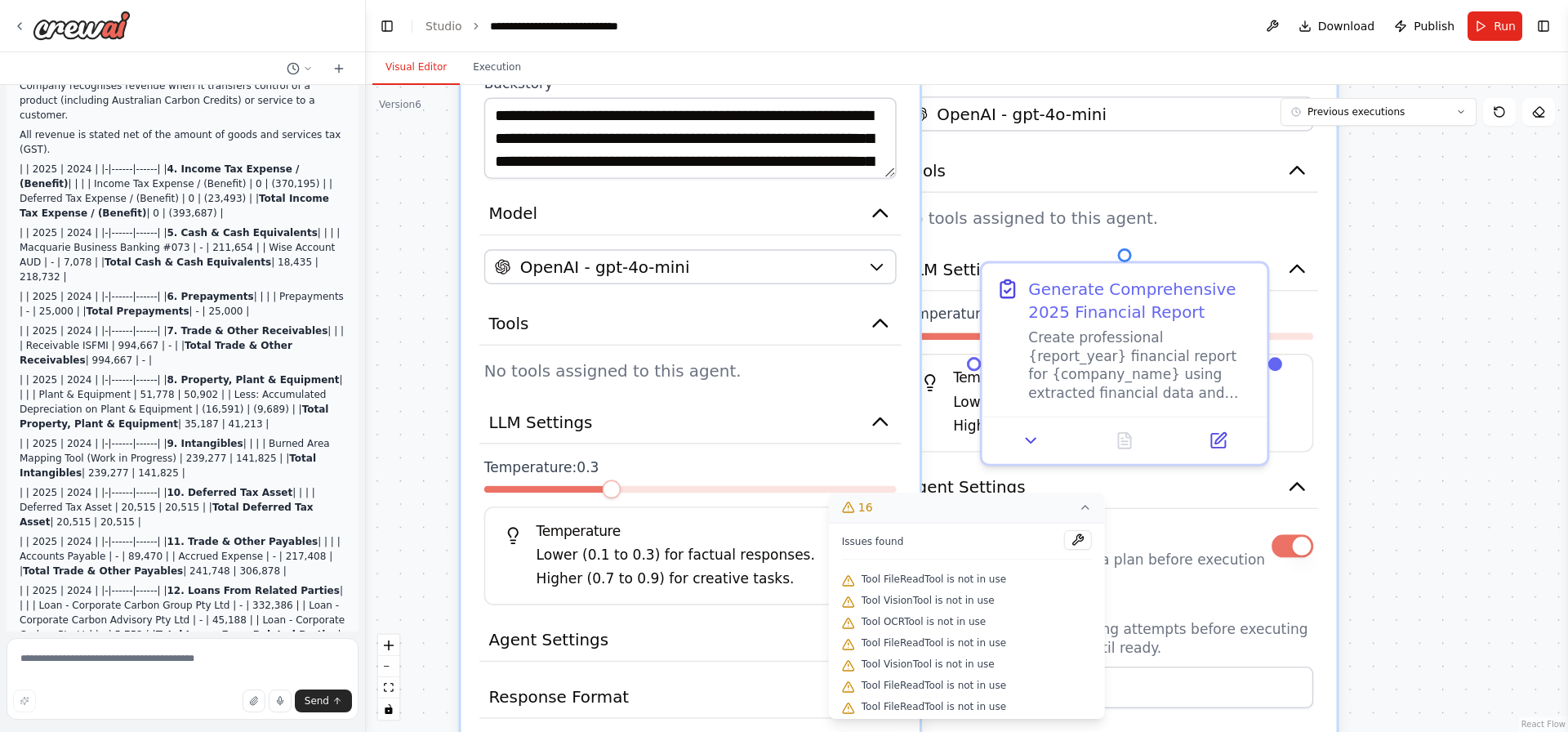
click at [618, 496] on span at bounding box center [611, 489] width 19 height 19
click at [670, 630] on button "Agent Settings" at bounding box center [690, 640] width 421 height 43
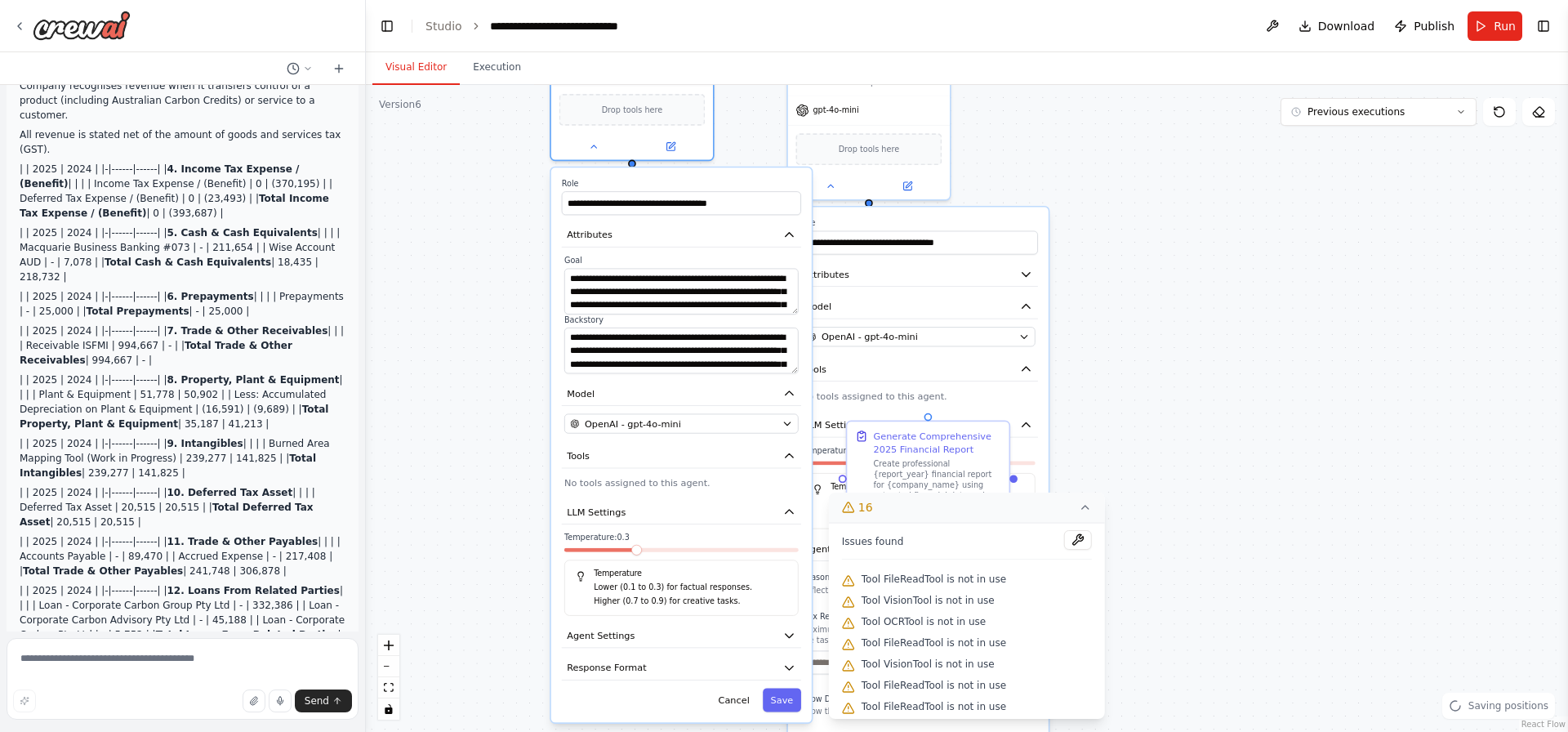
click at [1079, 513] on icon at bounding box center [1085, 506] width 13 height 13
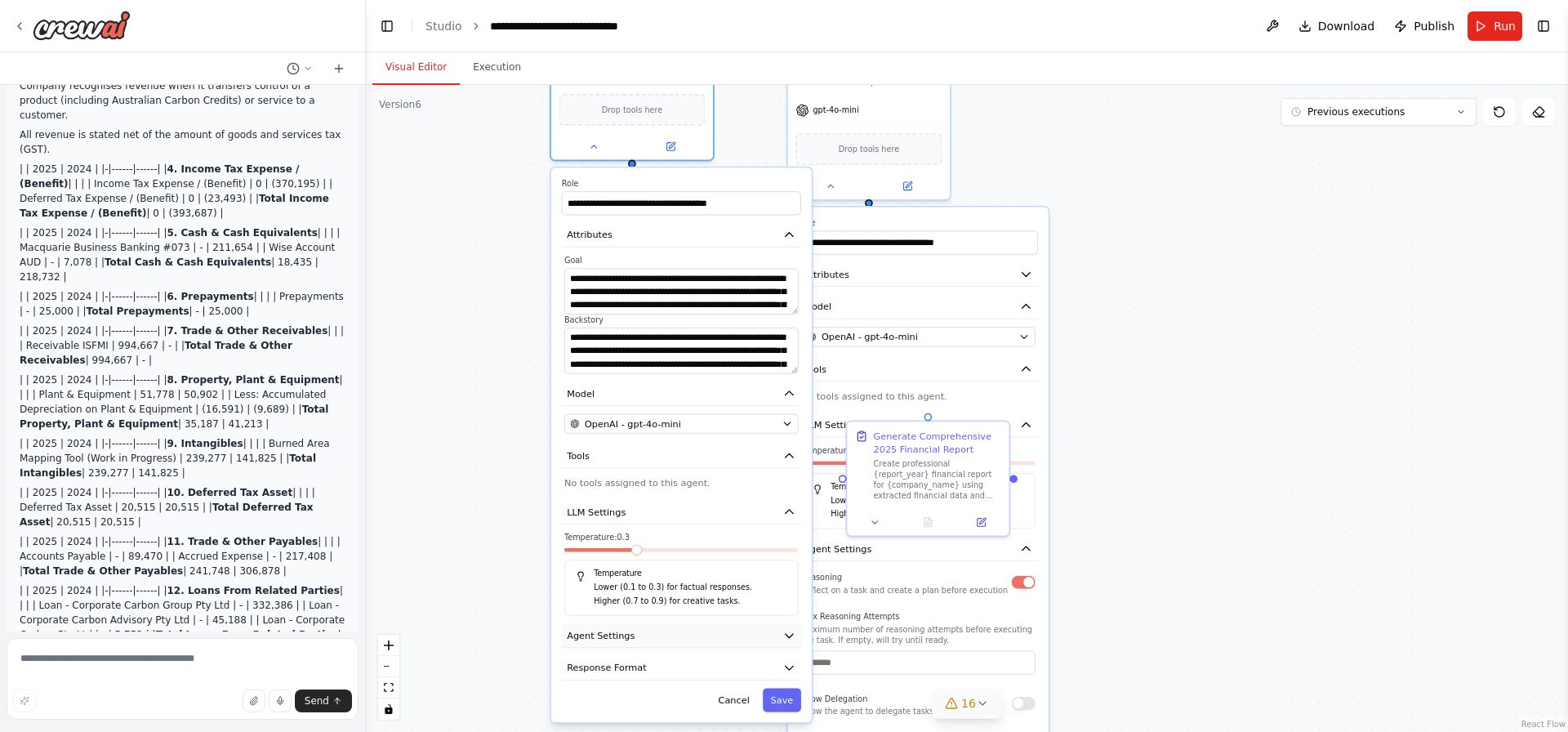
click at [739, 644] on button "Agent Settings" at bounding box center [682, 635] width 240 height 25
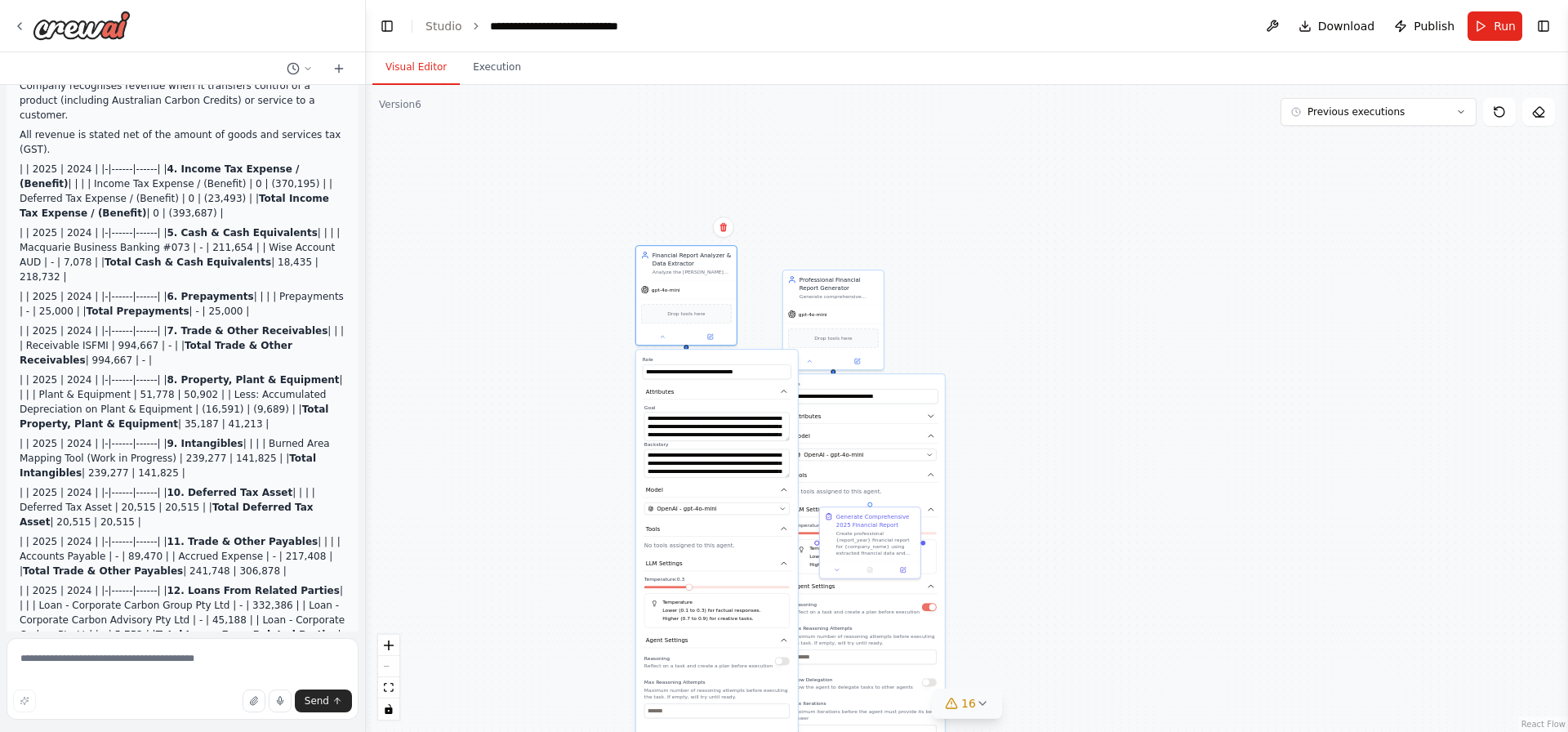
click at [784, 667] on div "Reasoning Reflect on a task and create a plan before execution" at bounding box center [717, 661] width 146 height 16
click at [787, 661] on button "button" at bounding box center [782, 661] width 15 height 8
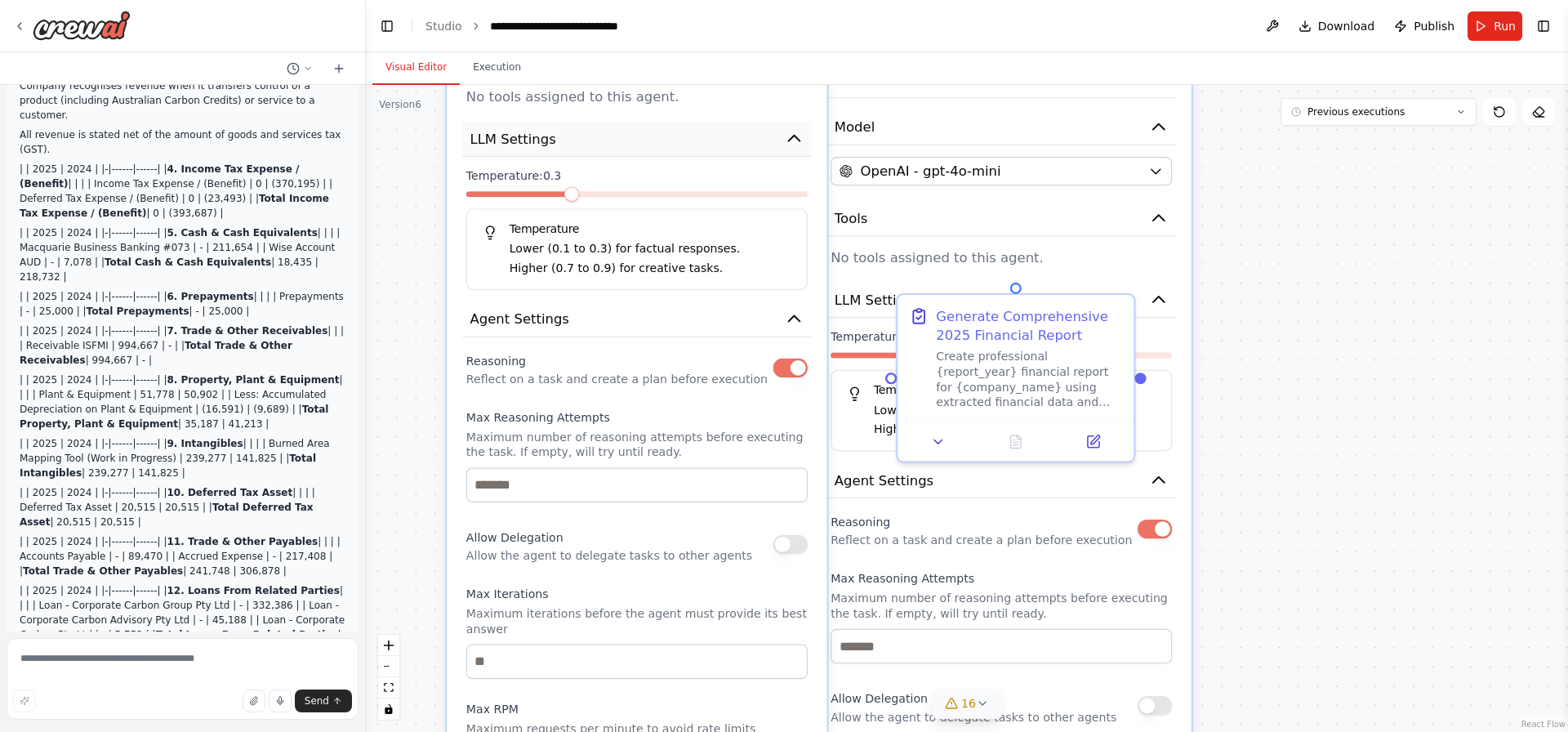
drag, startPoint x: 781, startPoint y: 446, endPoint x: 760, endPoint y: 150, distance: 296.7
click at [760, 150] on div "**********" at bounding box center [636, 311] width 379 height 1349
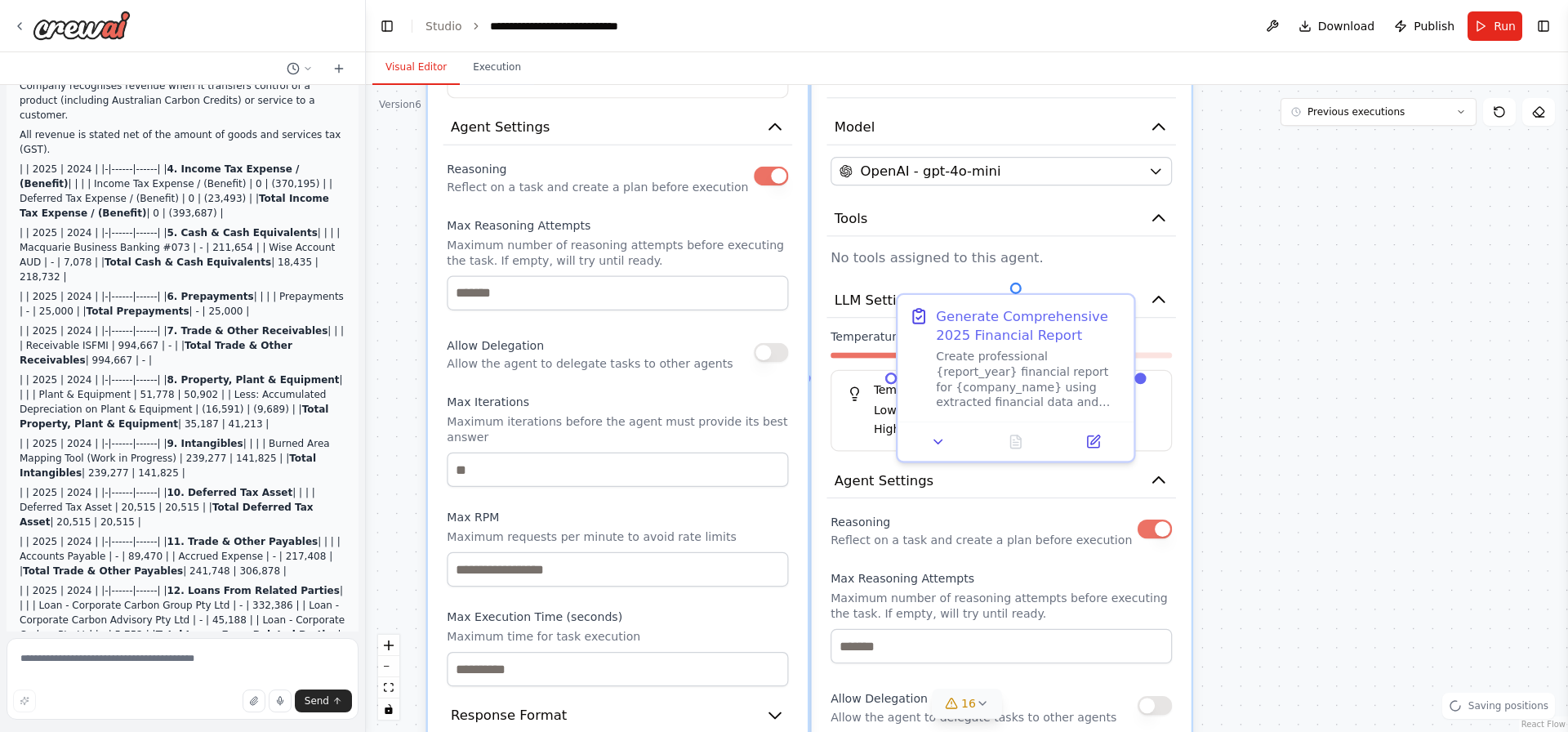
drag, startPoint x: 690, startPoint y: 605, endPoint x: 661, endPoint y: 373, distance: 233.8
click at [661, 394] on div "Max Iterations Maximum iterations before the agent must provide its best answer" at bounding box center [617, 440] width 341 height 92
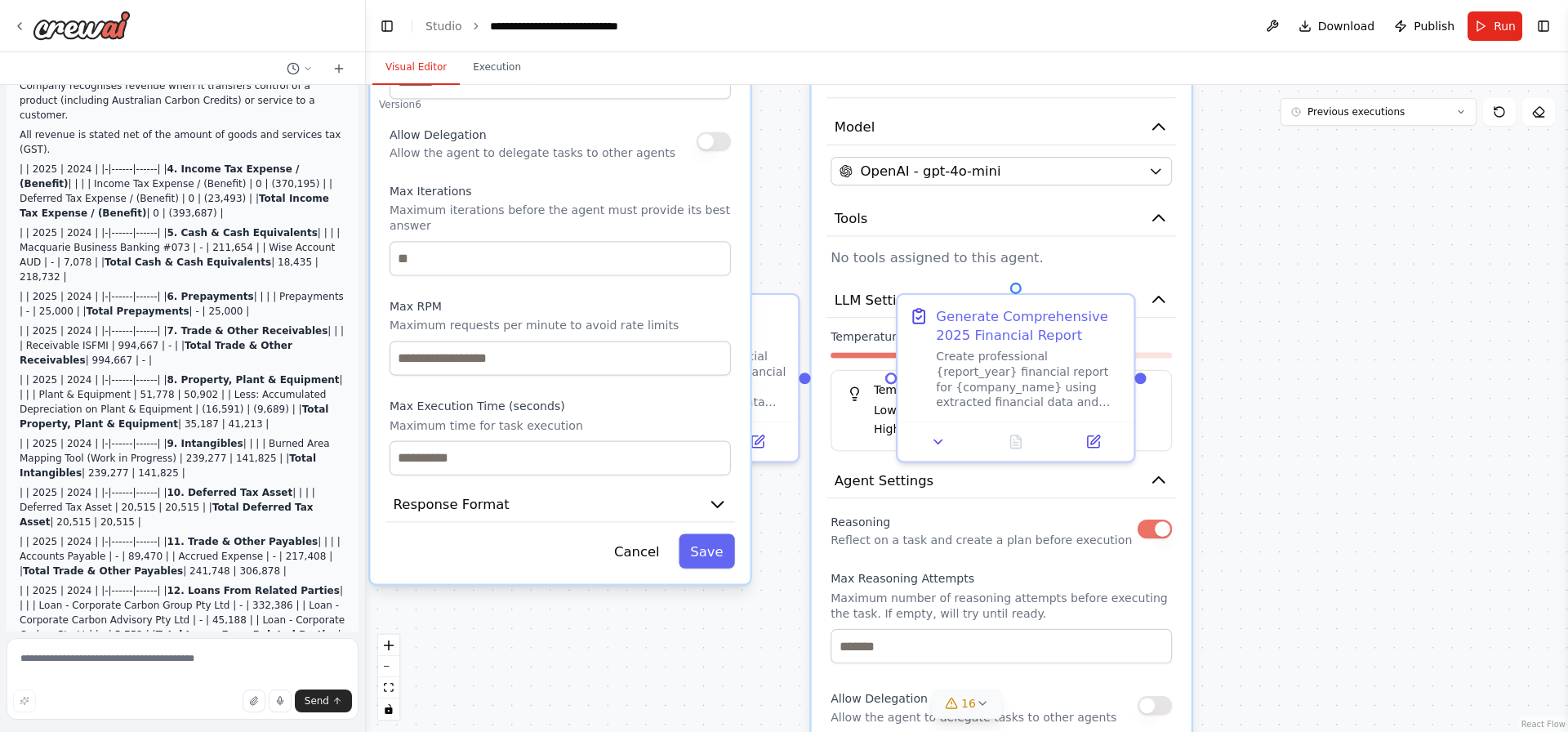
drag, startPoint x: 666, startPoint y: 559, endPoint x: 636, endPoint y: 392, distance: 169.7
click at [636, 398] on label "Max Execution Time (seconds)" at bounding box center [560, 406] width 341 height 16
click at [572, 496] on button "Response Format" at bounding box center [560, 504] width 349 height 35
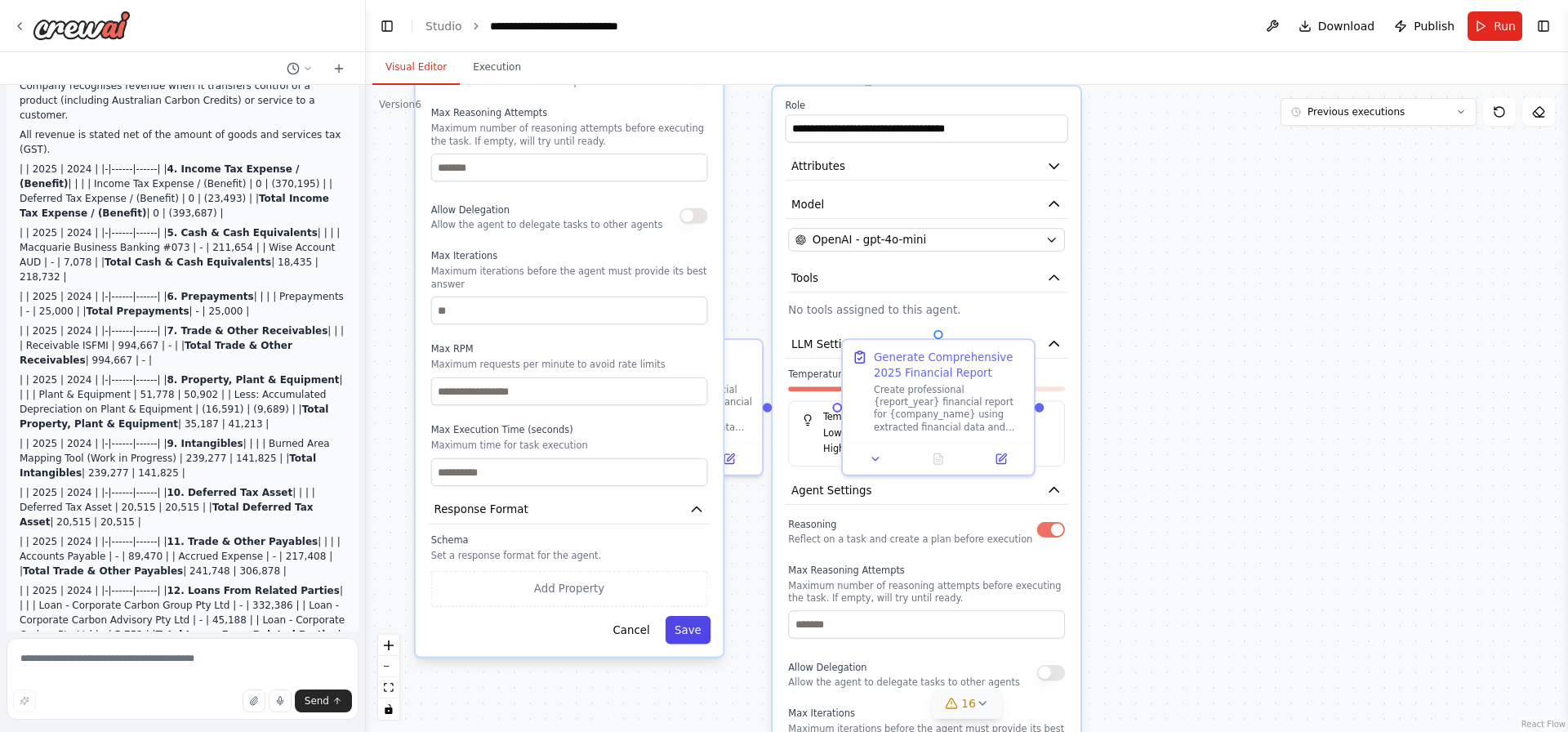
click at [684, 616] on button "Save" at bounding box center [689, 630] width 46 height 28
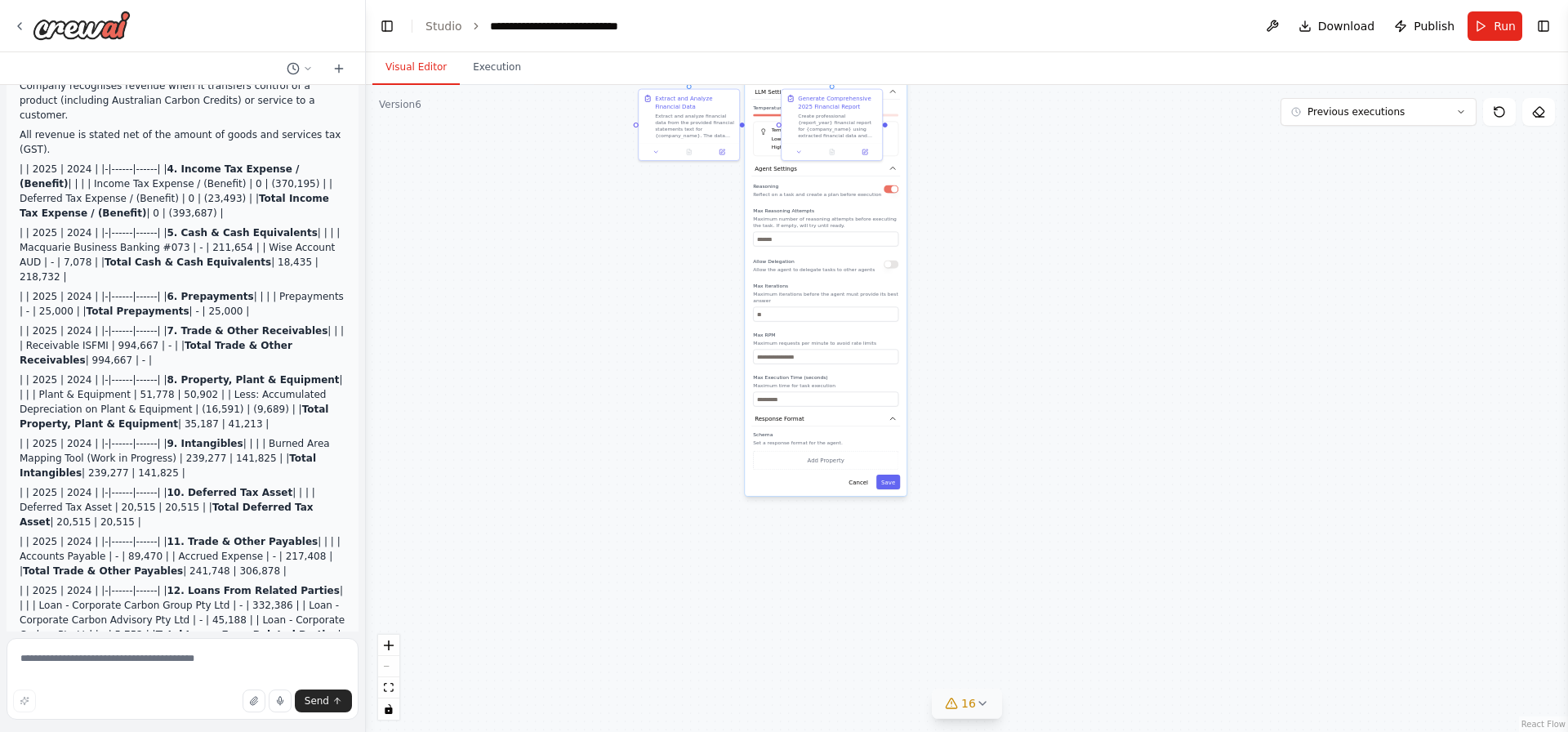
drag, startPoint x: 981, startPoint y: 579, endPoint x: 989, endPoint y: 273, distance: 306.1
click at [989, 273] on div ".deletable-edge-delete-btn { width: 20px; height: 20px; border: 0px solid #ffff…" at bounding box center [966, 408] width 1202 height 647
click at [895, 450] on button "Save" at bounding box center [888, 453] width 24 height 15
drag, startPoint x: 999, startPoint y: 388, endPoint x: 1099, endPoint y: 622, distance: 254.5
click at [1099, 622] on div ".deletable-edge-delete-btn { width: 20px; height: 20px; border: 0px solid #ffff…" at bounding box center [966, 408] width 1202 height 647
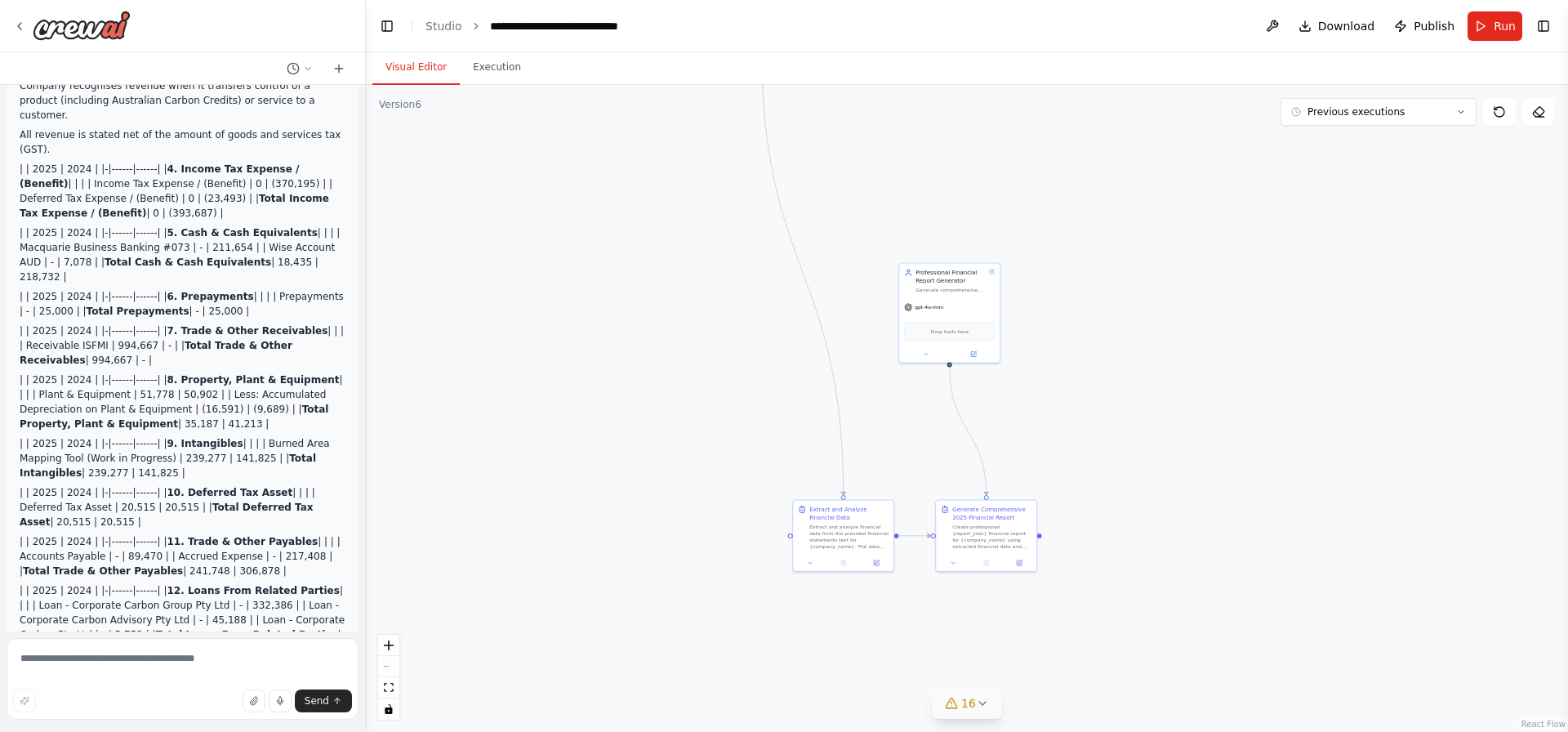
click at [1044, 468] on div ".deletable-edge-delete-btn { width: 20px; height: 20px; border: 0px solid #ffff…" at bounding box center [966, 408] width 1202 height 647
drag, startPoint x: 958, startPoint y: 332, endPoint x: 1026, endPoint y: 338, distance: 68.3
click at [1010, 366] on div "Professional Financial Report Generator Generate comprehensive {report_year} fi…" at bounding box center [959, 328] width 102 height 101
drag, startPoint x: 922, startPoint y: 273, endPoint x: 909, endPoint y: 431, distance: 158.5
click at [945, 485] on div ".deletable-edge-delete-btn { width: 20px; height: 20px; border: 0px solid #ffff…" at bounding box center [966, 408] width 1202 height 647
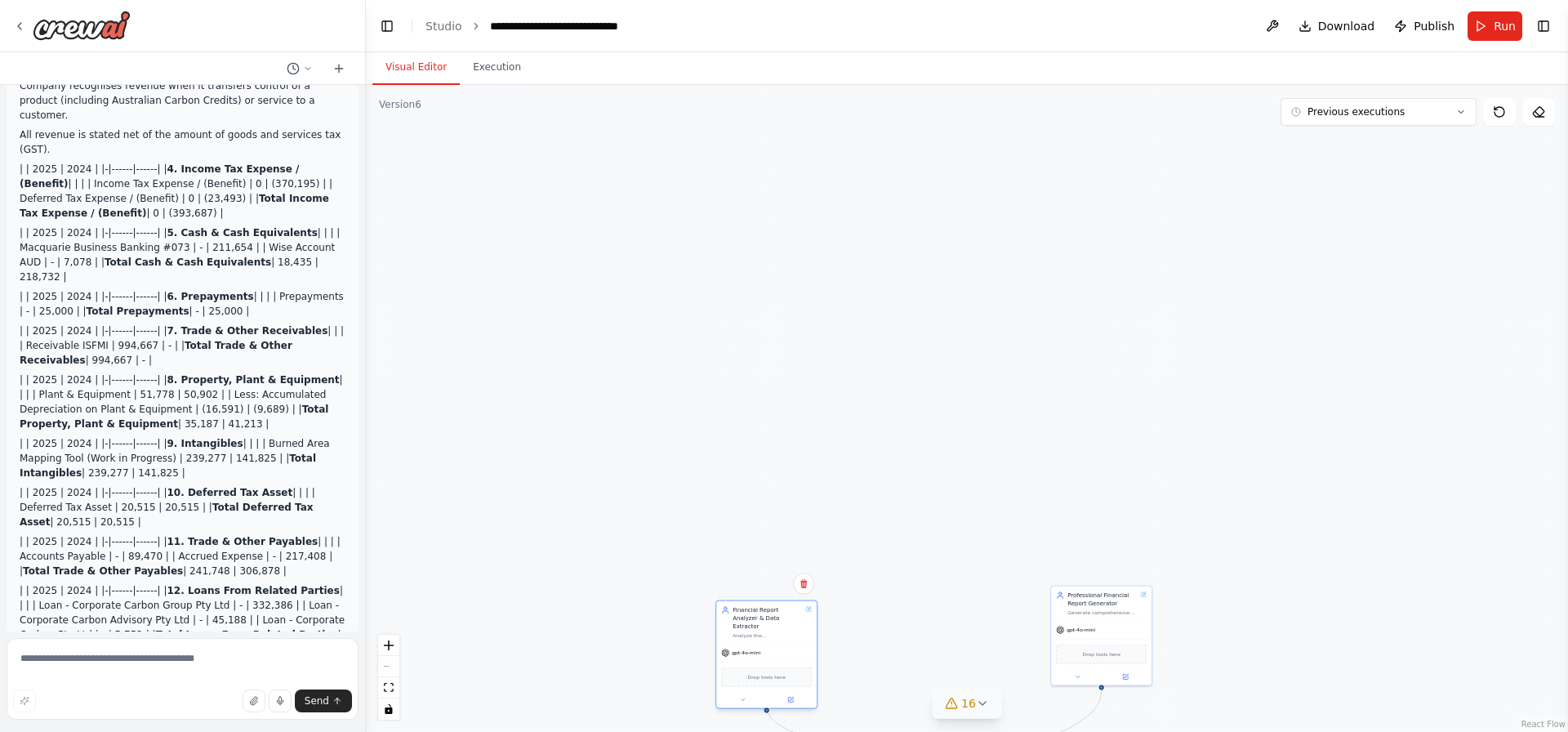
drag, startPoint x: 783, startPoint y: 281, endPoint x: 855, endPoint y: 643, distance: 369.1
click at [816, 659] on div "gpt-4o-mini Drop tools here" at bounding box center [766, 676] width 101 height 65
drag, startPoint x: 996, startPoint y: 449, endPoint x: 851, endPoint y: 155, distance: 327.8
click at [853, 151] on div ".deletable-edge-delete-btn { width: 20px; height: 20px; border: 0px solid #ffff…" at bounding box center [966, 408] width 1202 height 647
drag, startPoint x: 987, startPoint y: 258, endPoint x: 919, endPoint y: 304, distance: 82.1
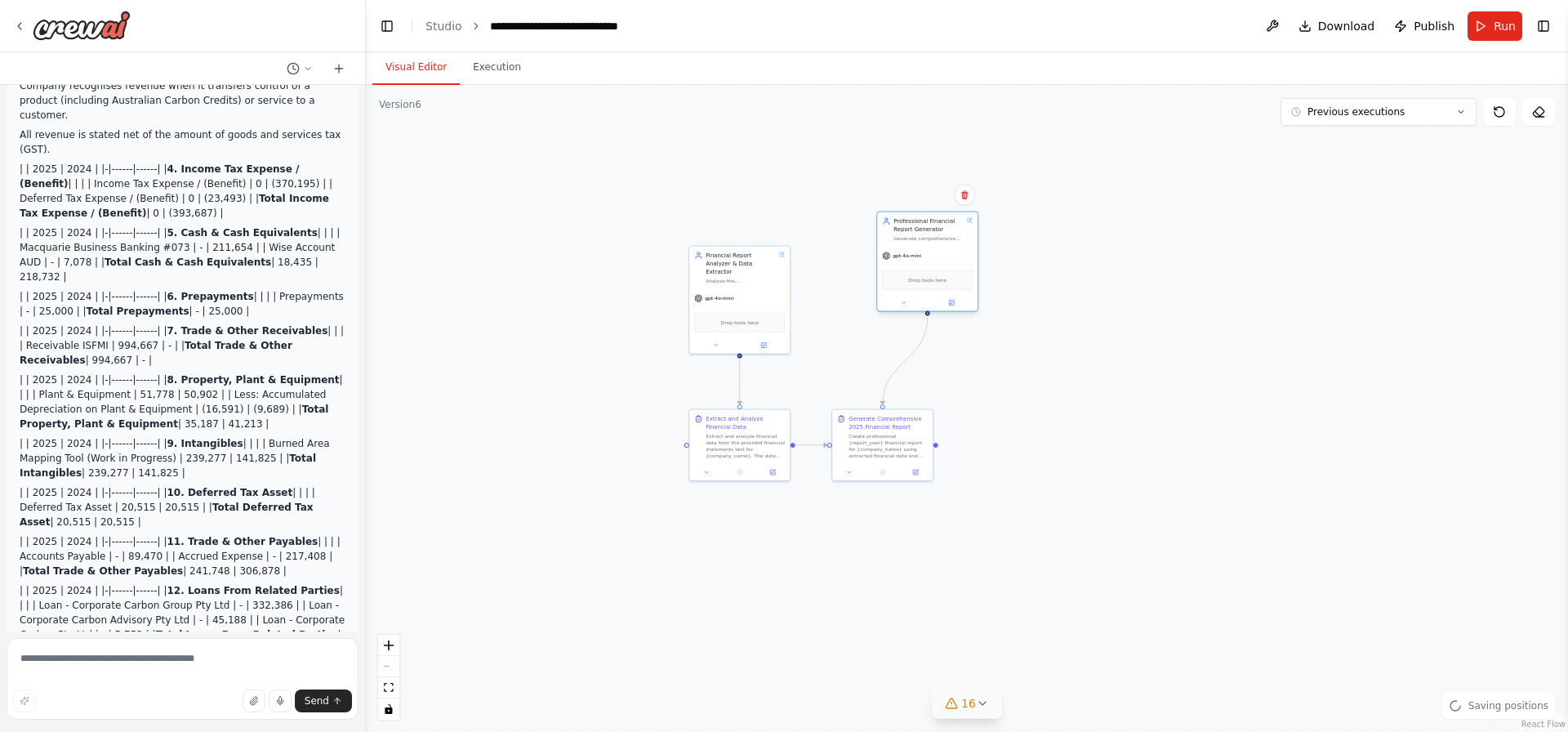
click at [918, 298] on div "gpt-4o-mini Drop tools here" at bounding box center [927, 279] width 101 height 65
